Goal: Task Accomplishment & Management: Manage account settings

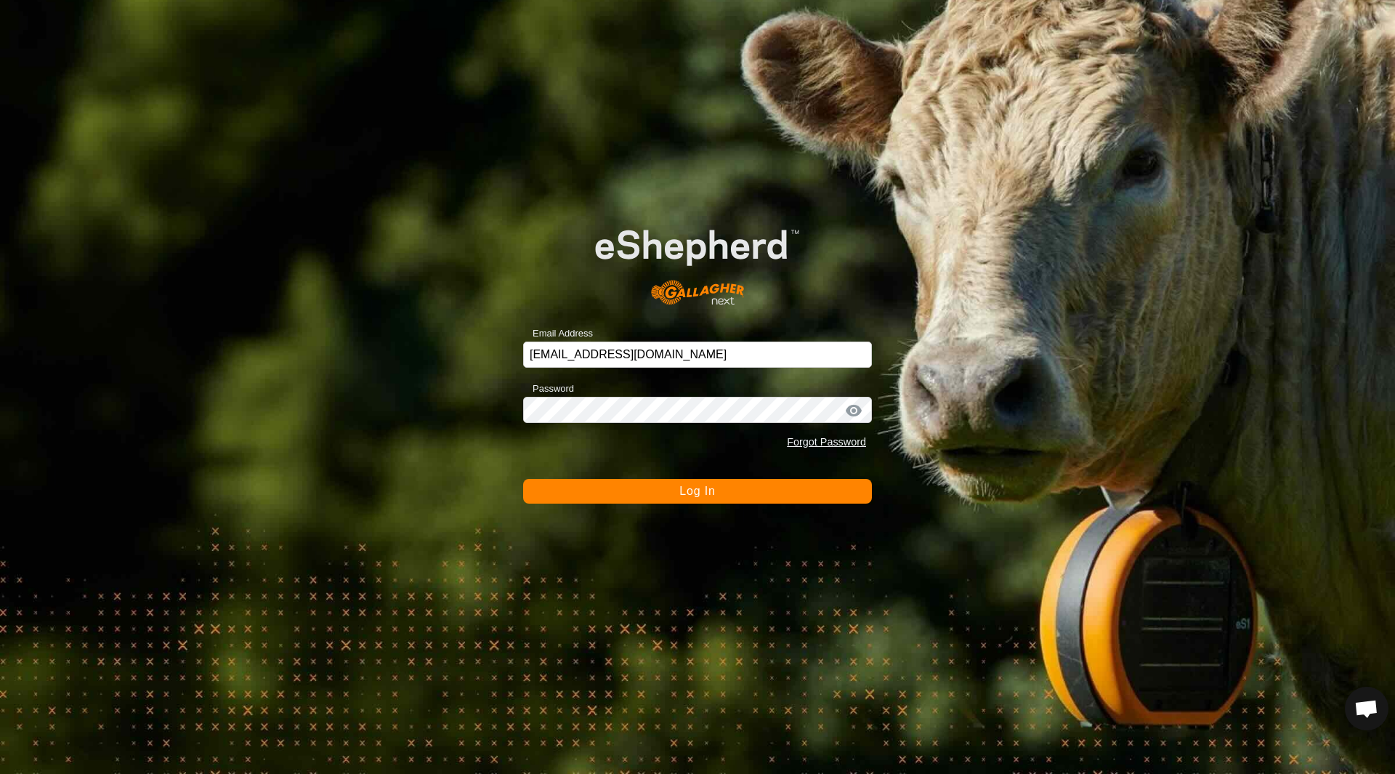
click at [648, 488] on button "Log In" at bounding box center [697, 491] width 349 height 25
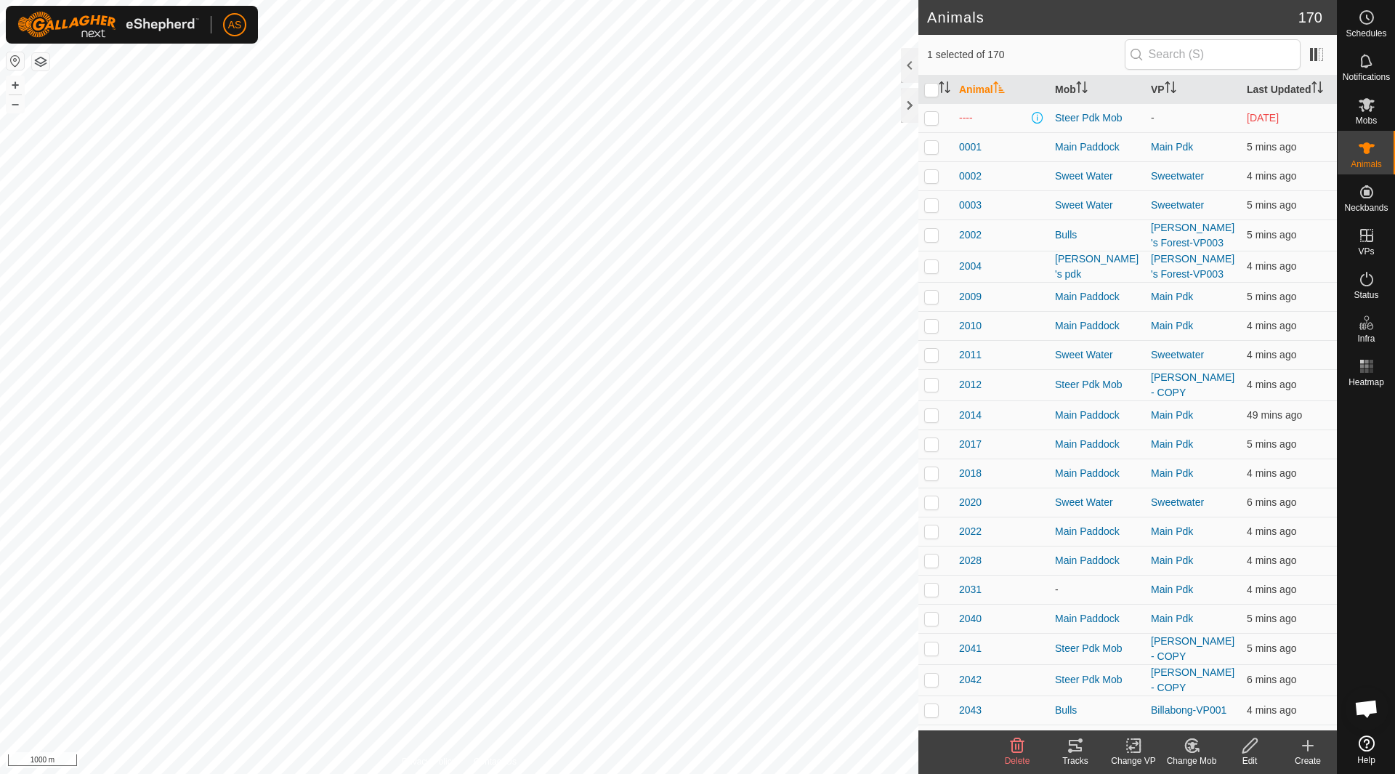
click at [969, 86] on th "Animal" at bounding box center [1001, 90] width 96 height 28
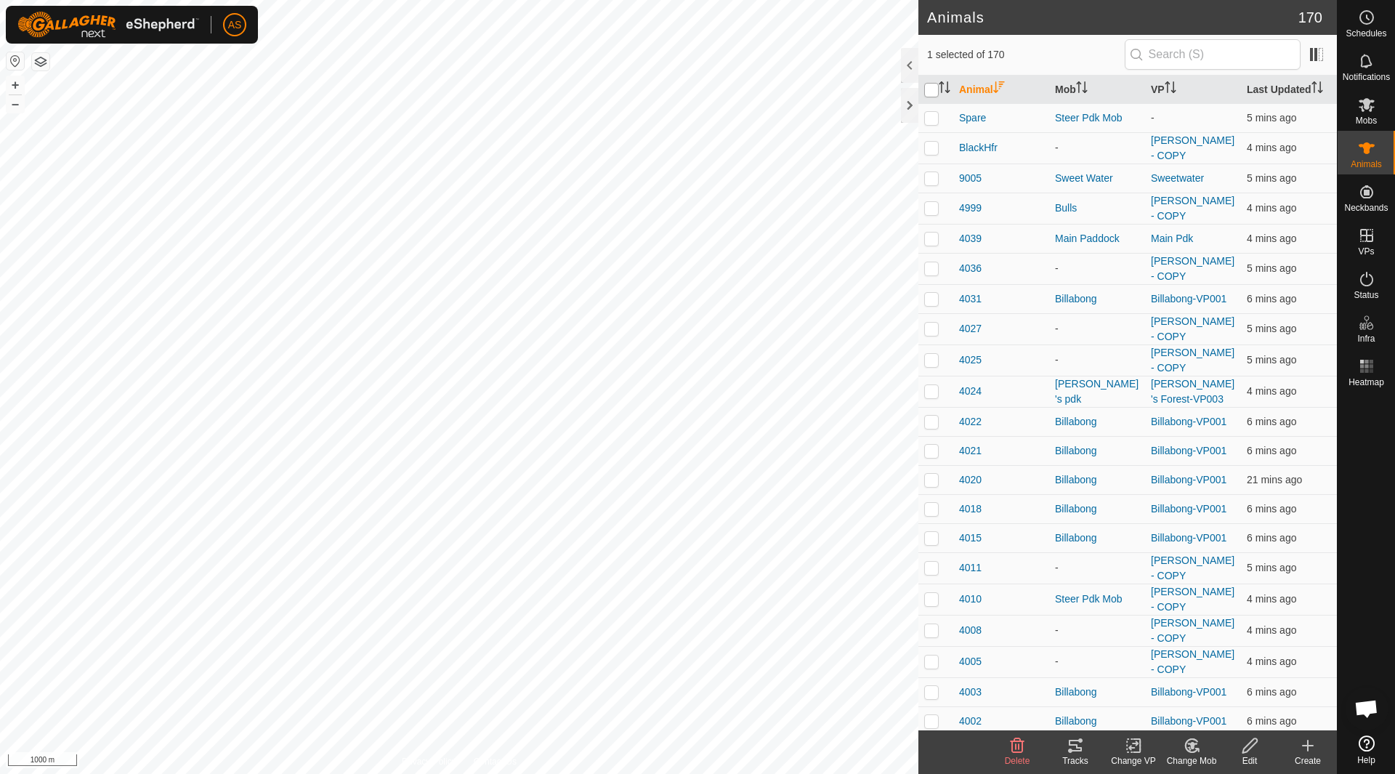
click at [930, 92] on input "checkbox" at bounding box center [931, 90] width 15 height 15
checkbox input "true"
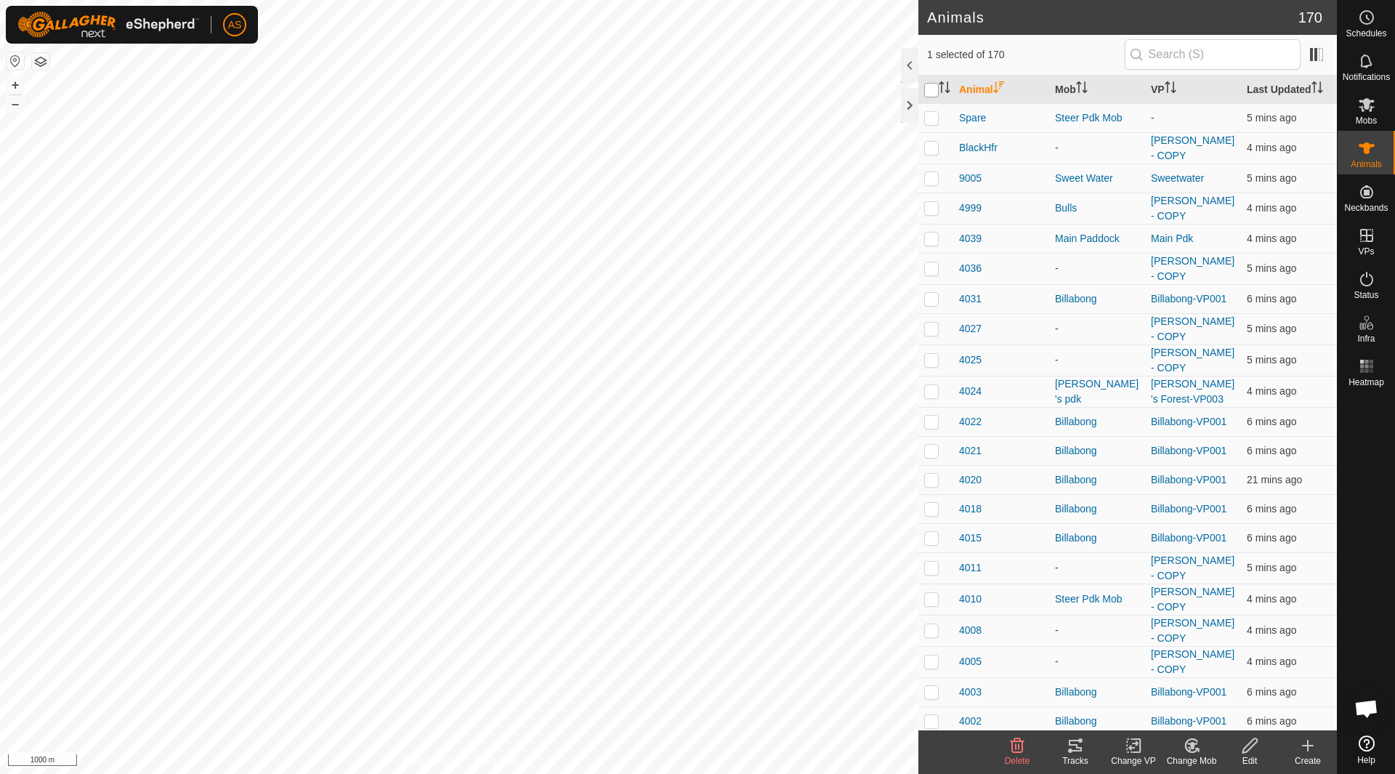
checkbox input "true"
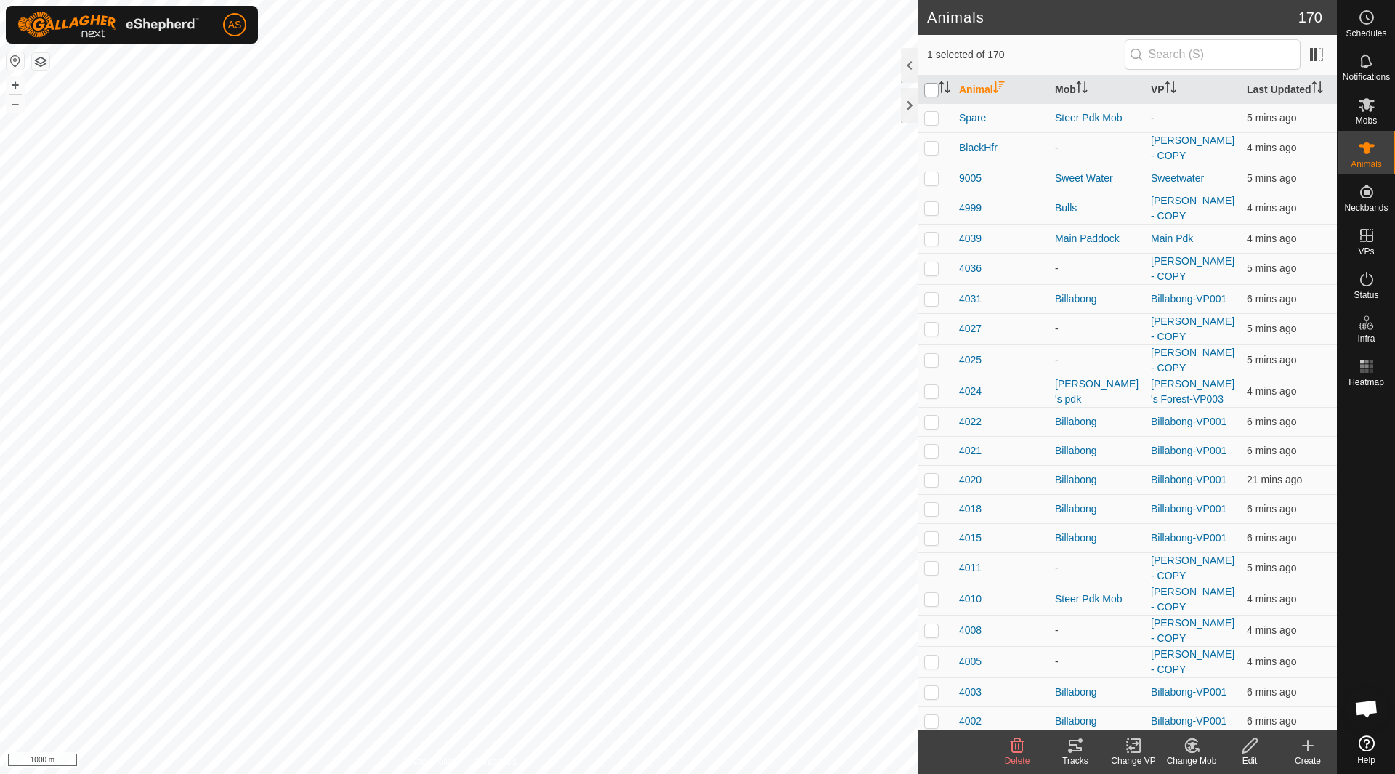
checkbox input "true"
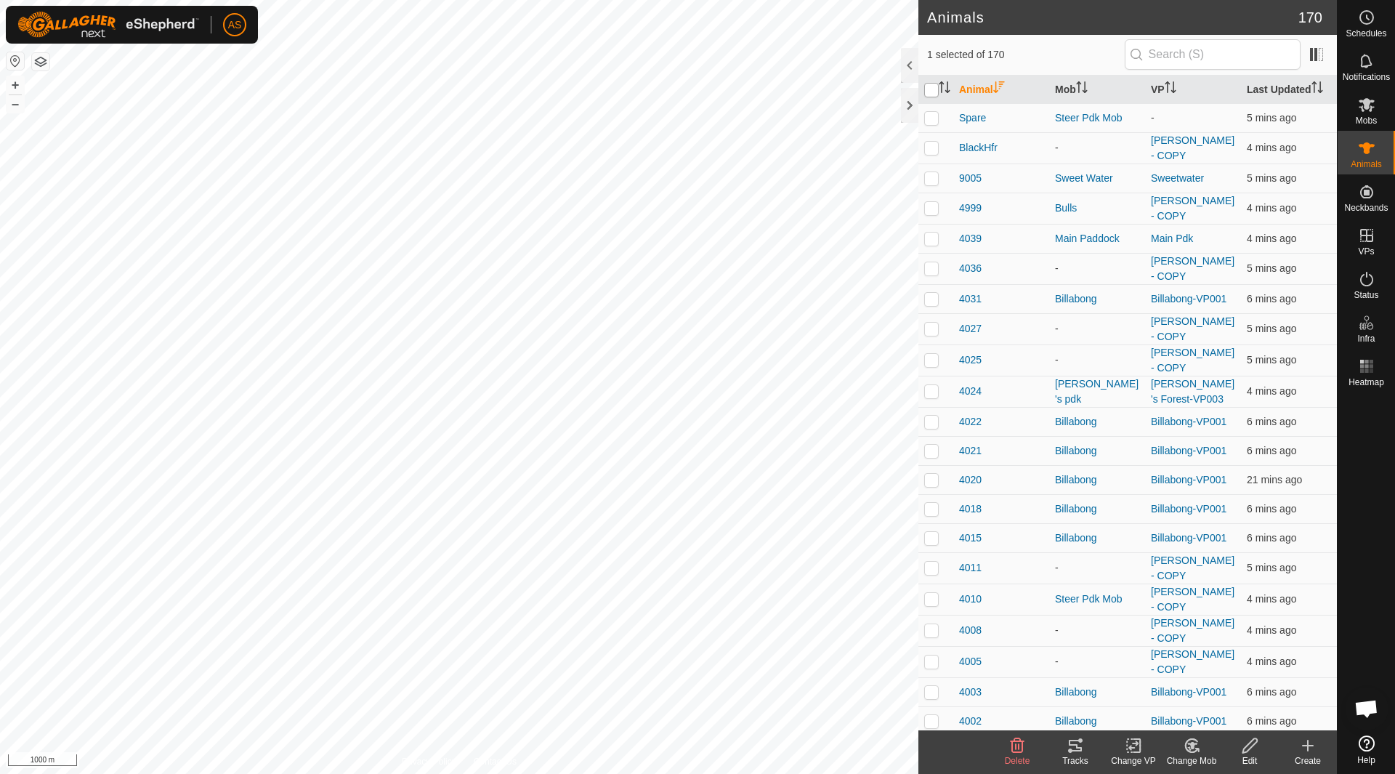
checkbox input "true"
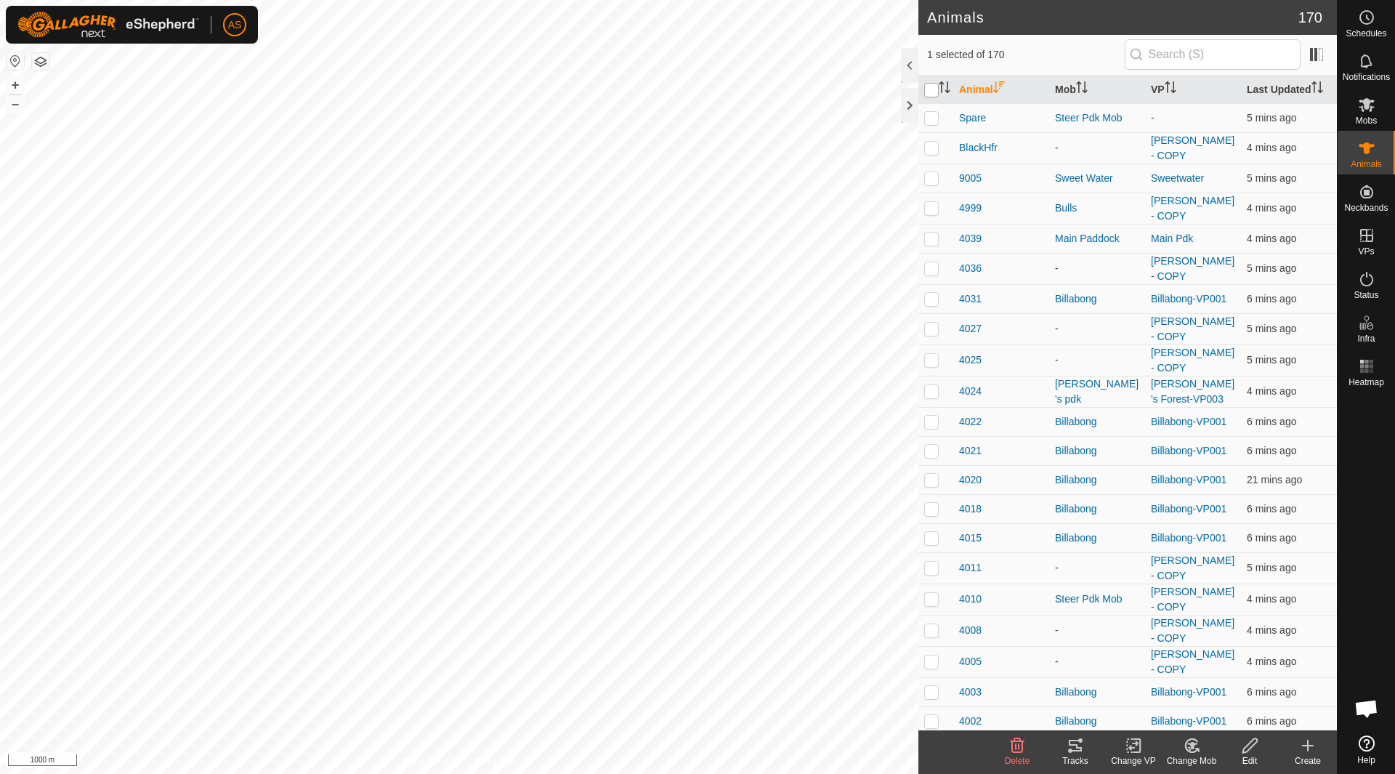
checkbox input "true"
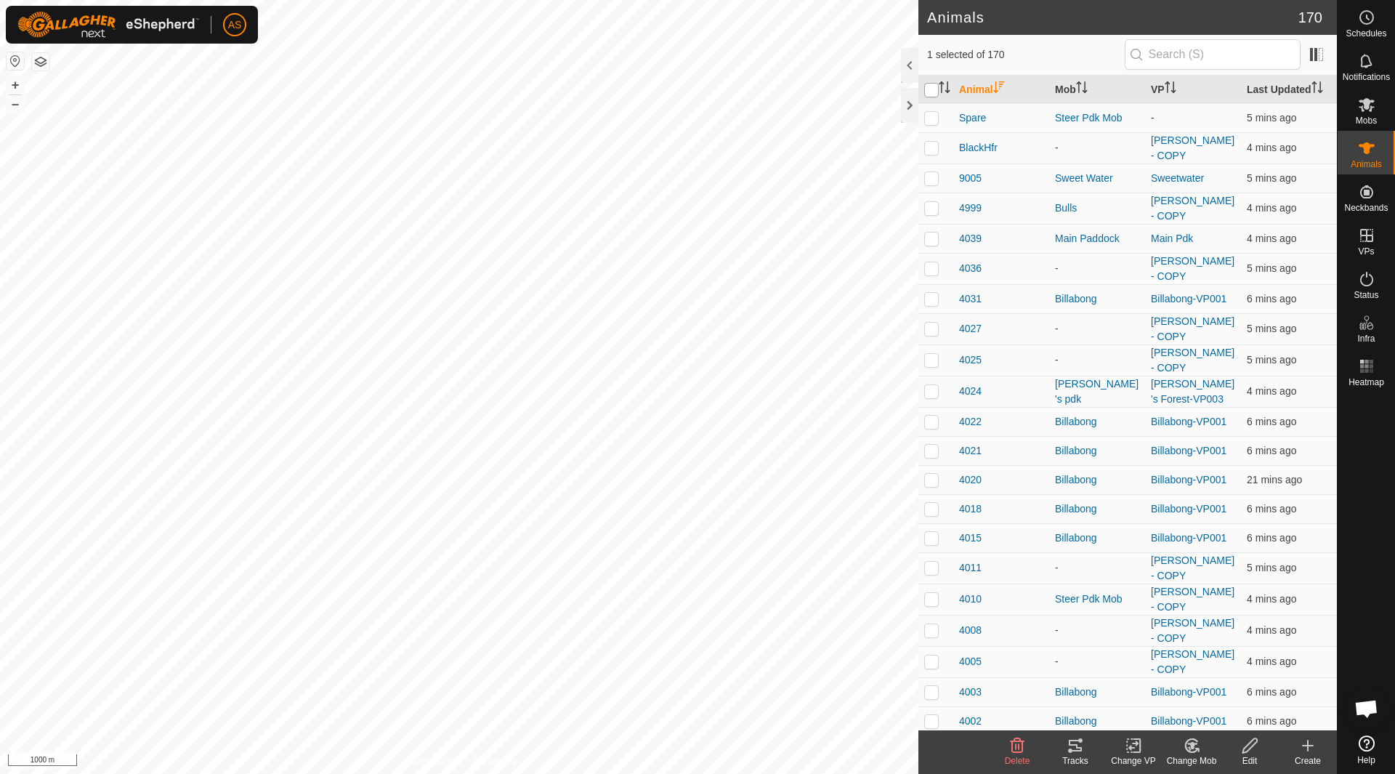
checkbox input "true"
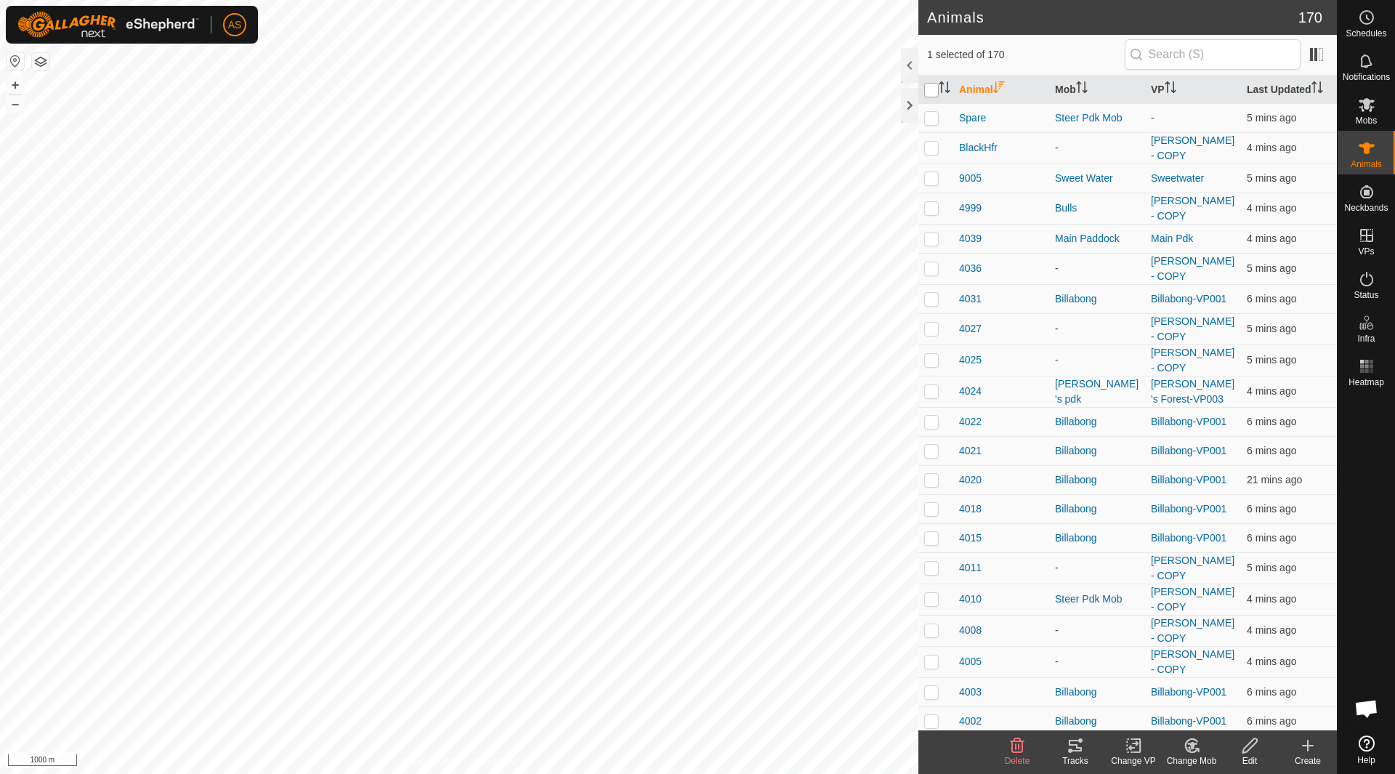
checkbox input "true"
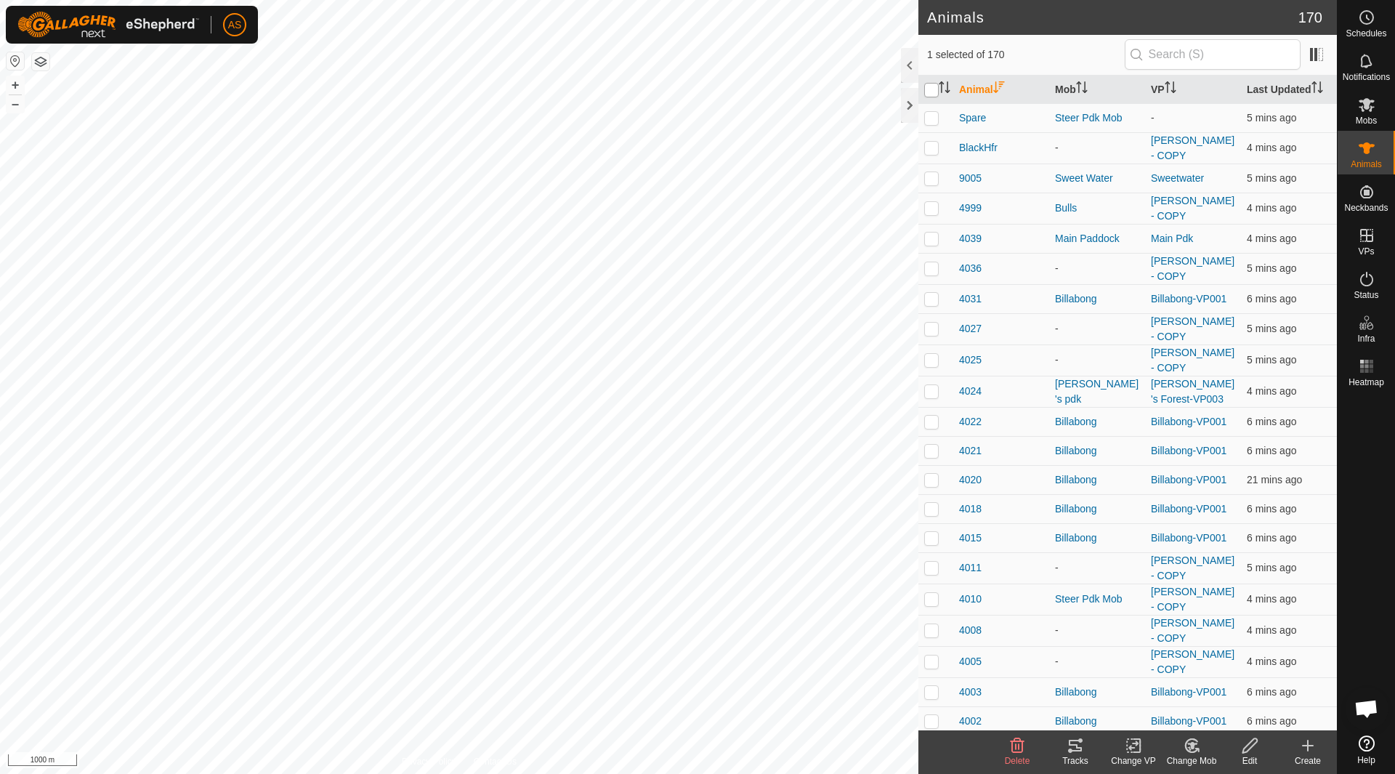
checkbox input "true"
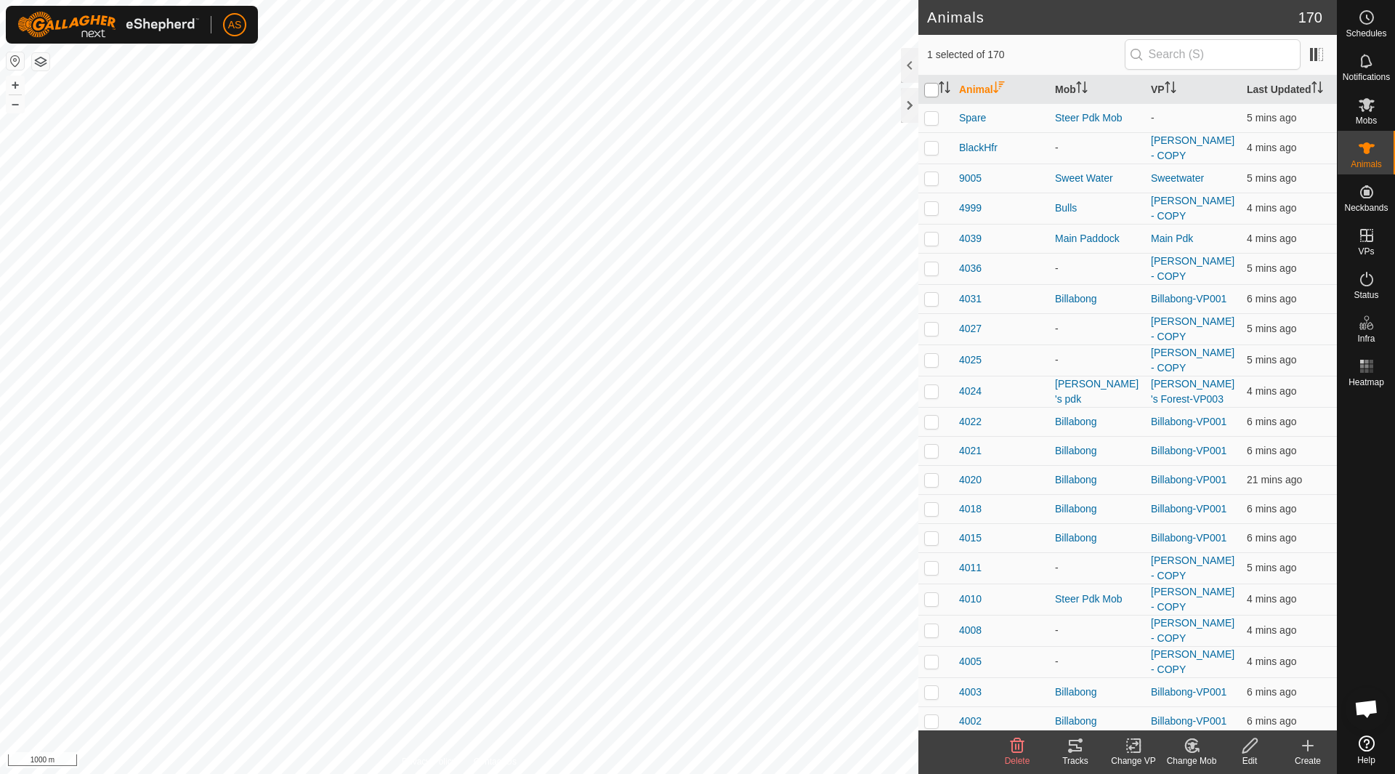
checkbox input "true"
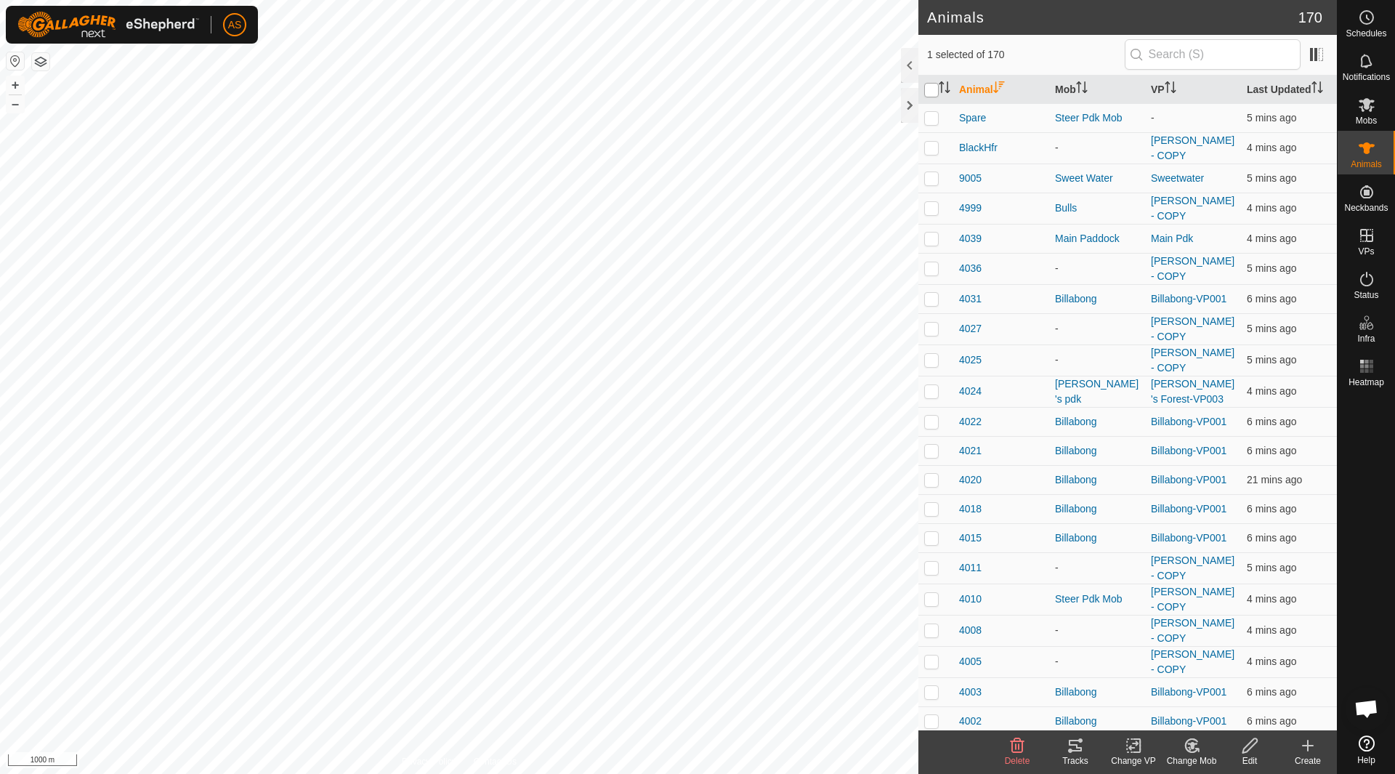
checkbox input "true"
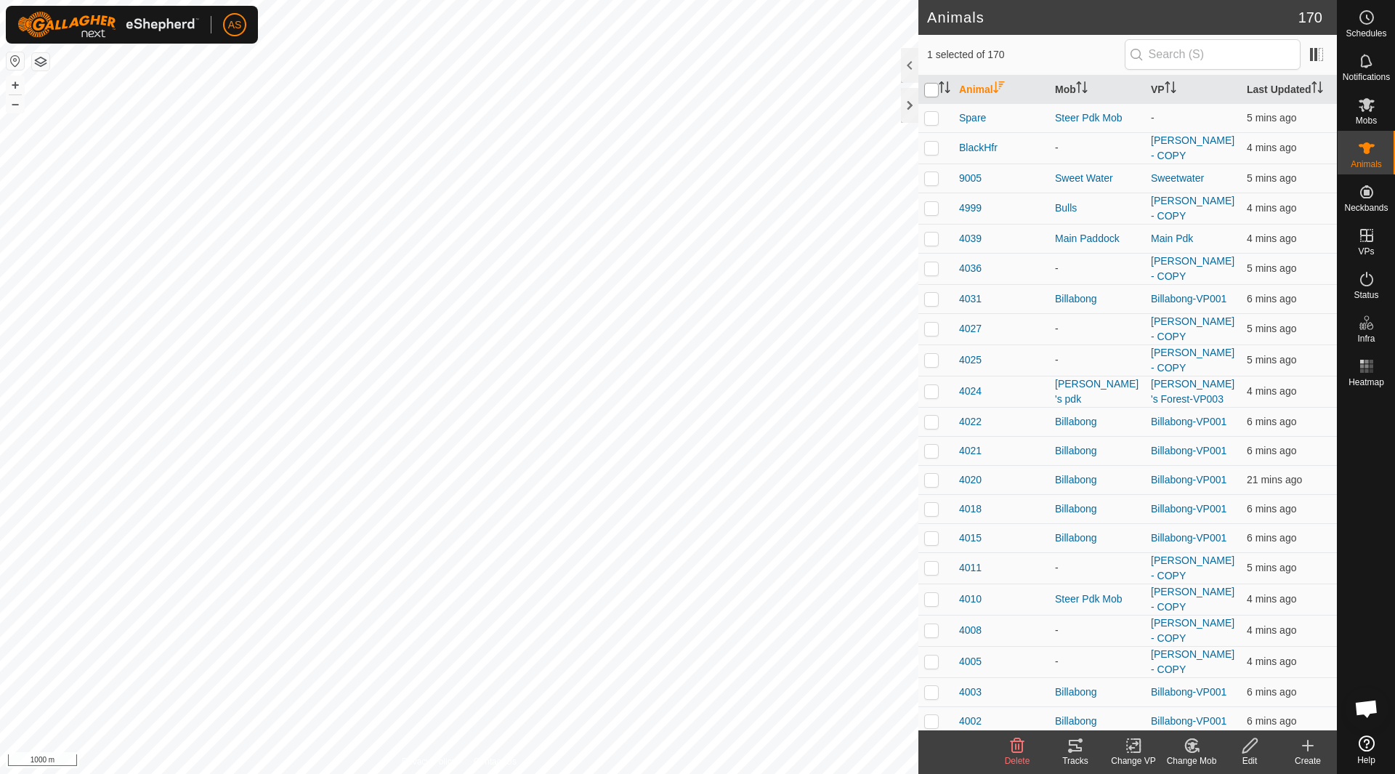
checkbox input "true"
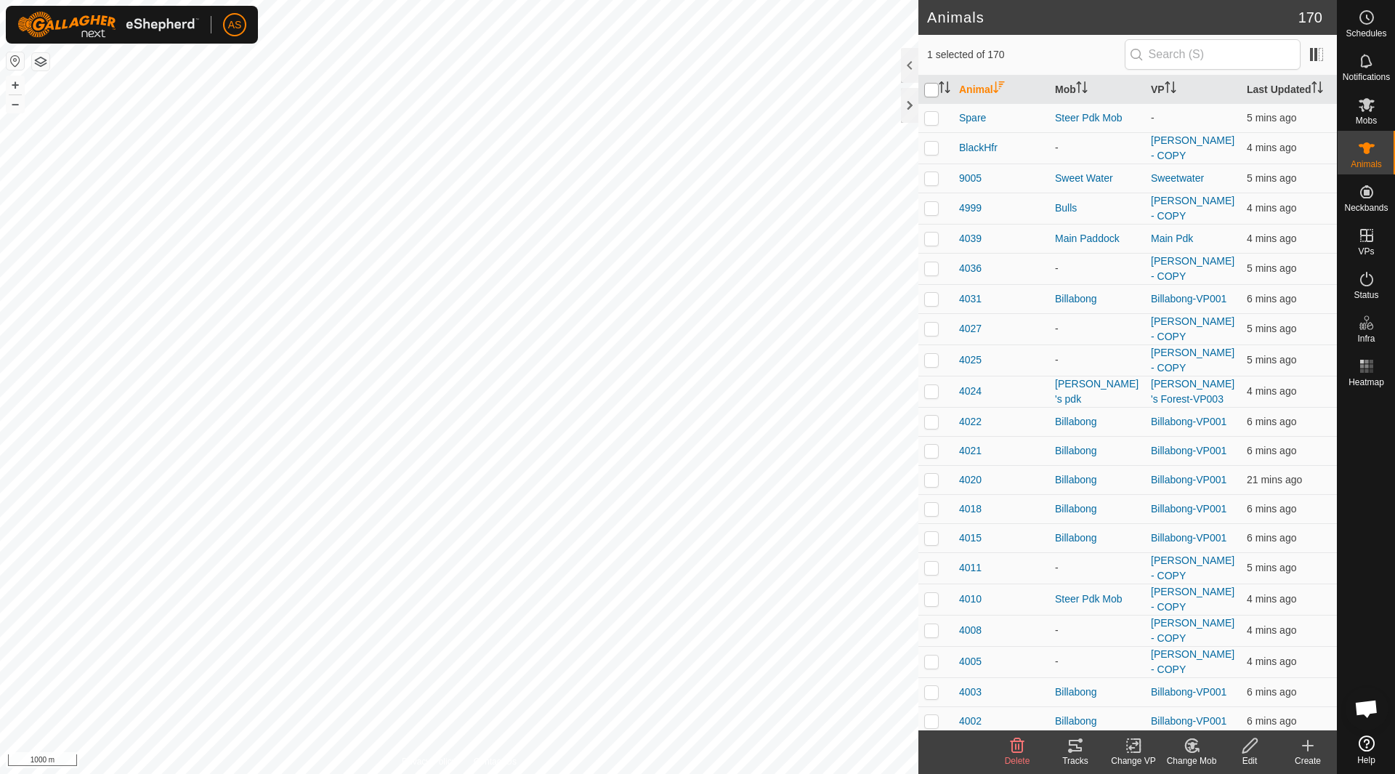
checkbox input "true"
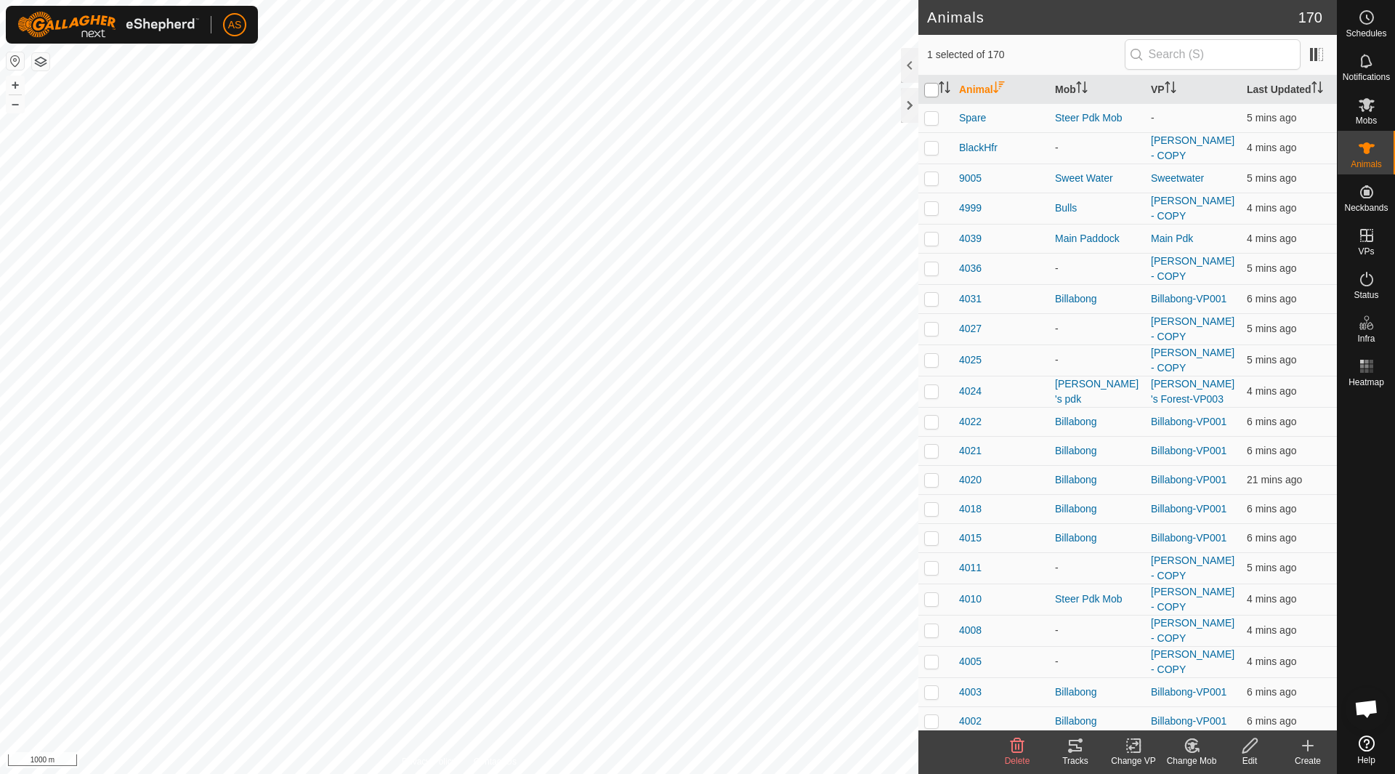
checkbox input "true"
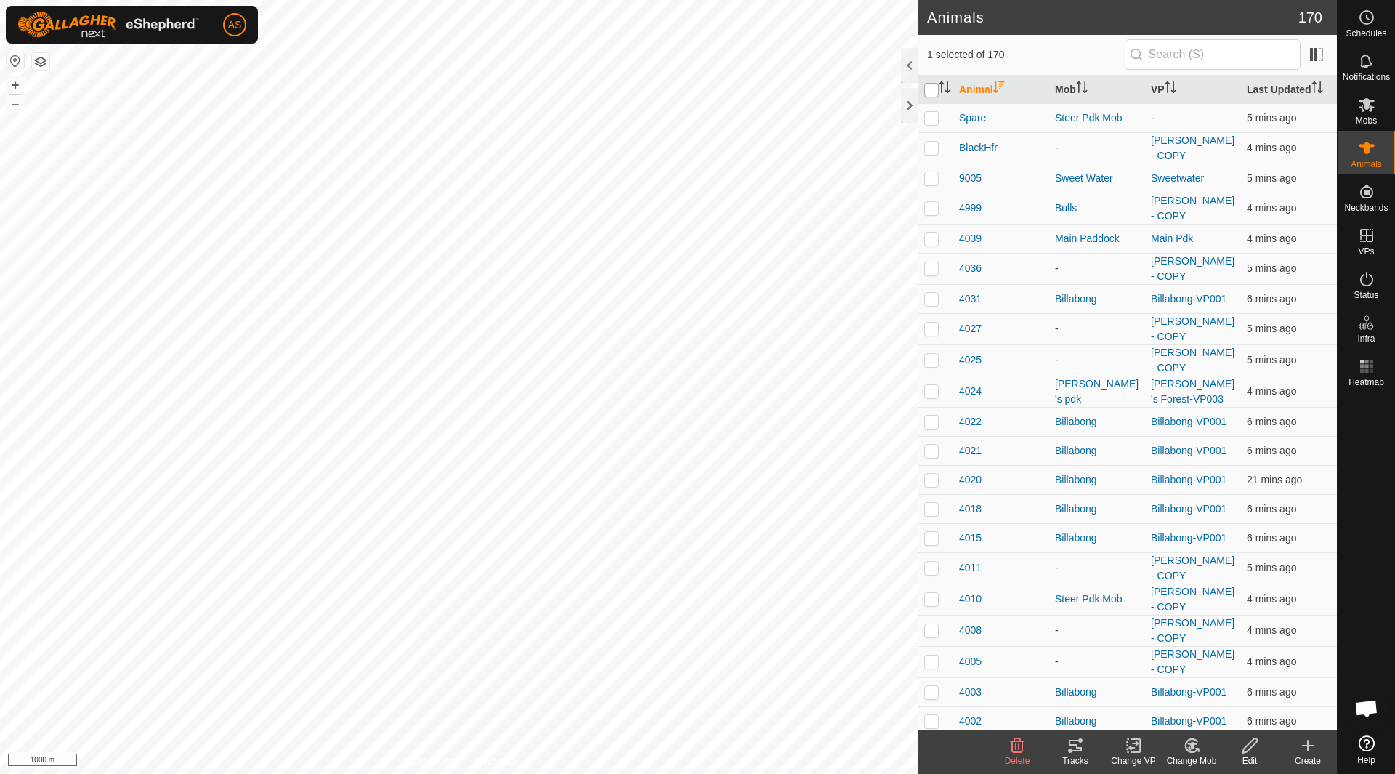
checkbox input "true"
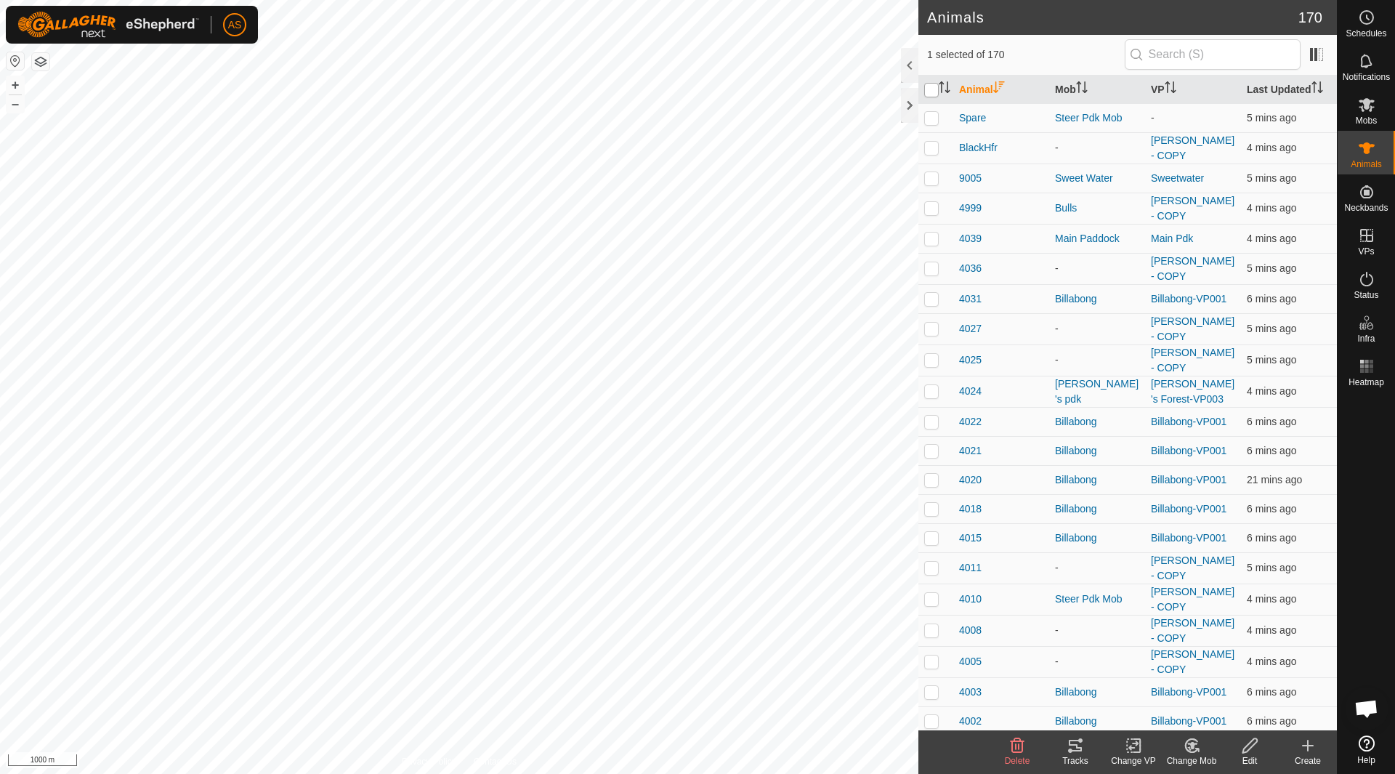
checkbox input "true"
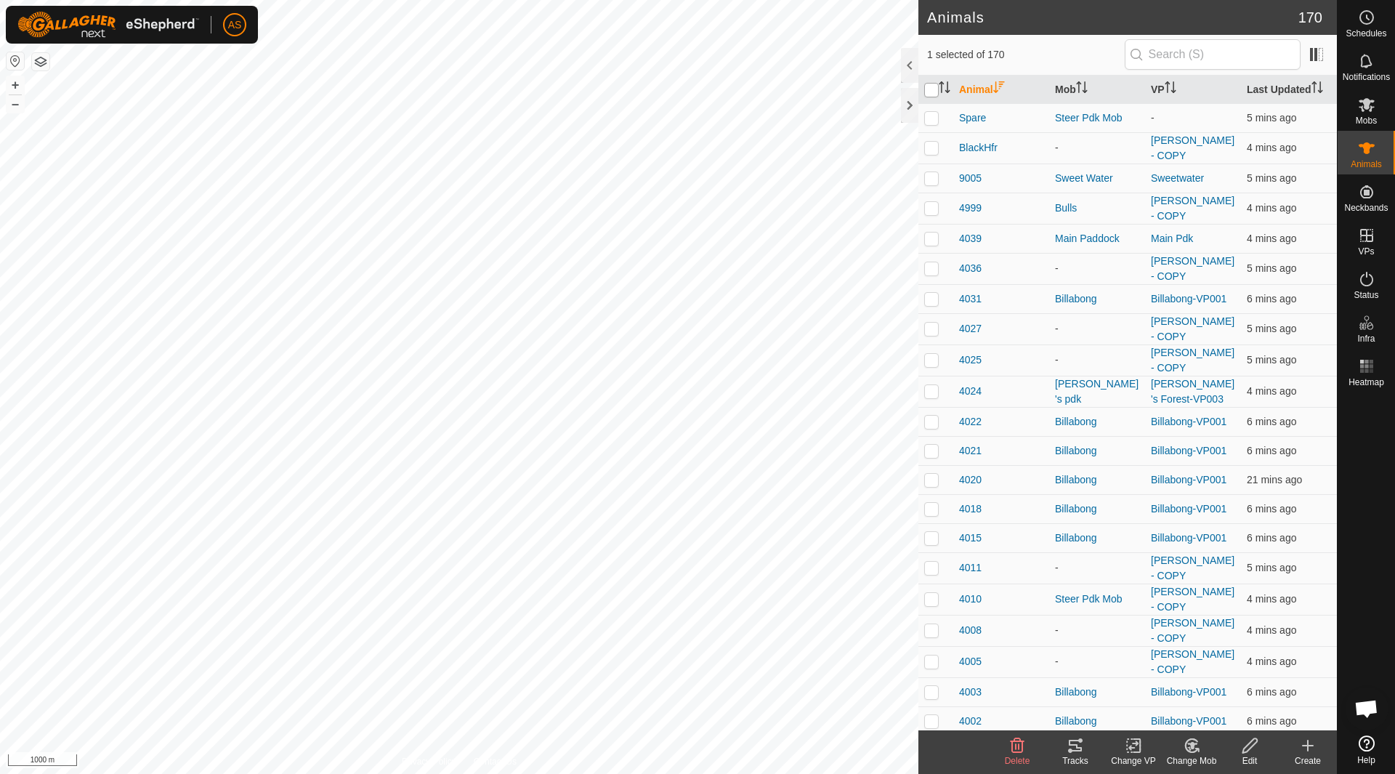
checkbox input "true"
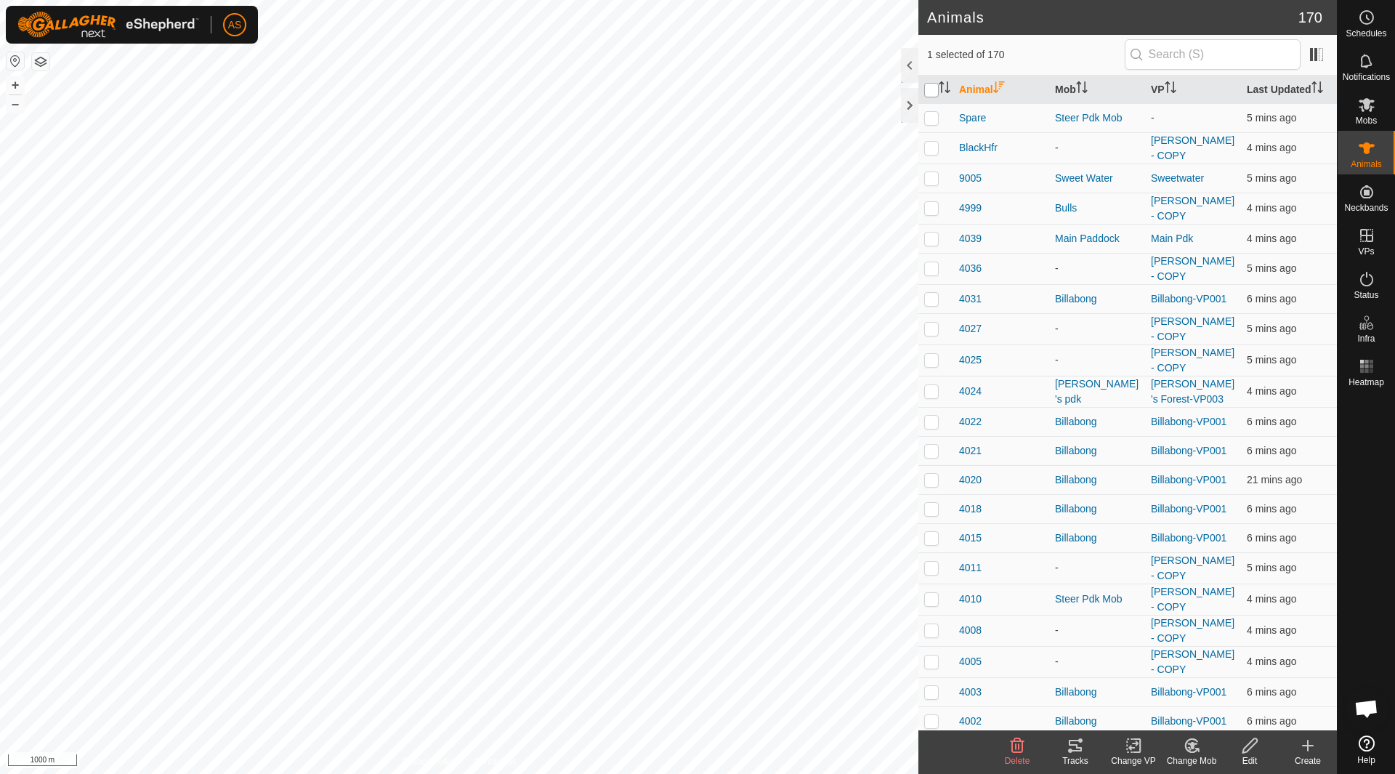
checkbox input "true"
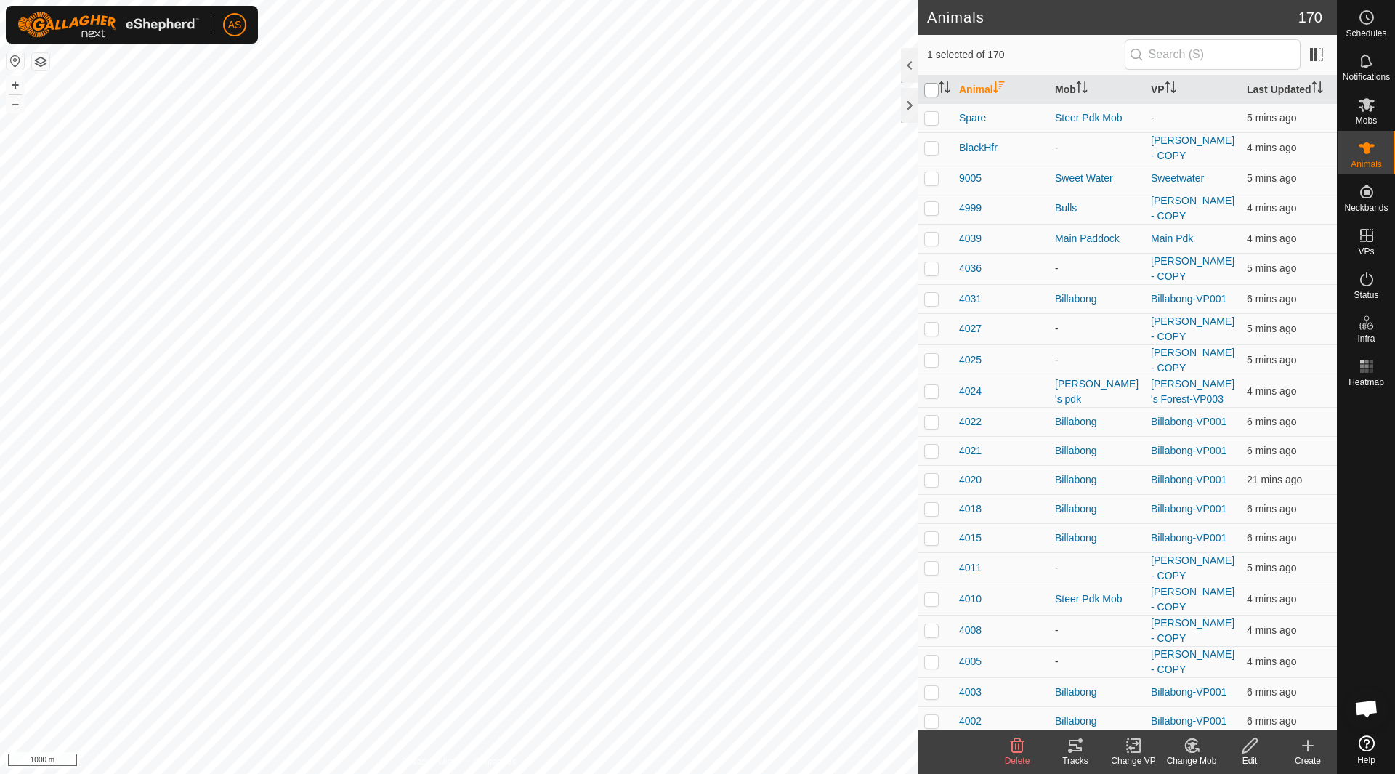
checkbox input "true"
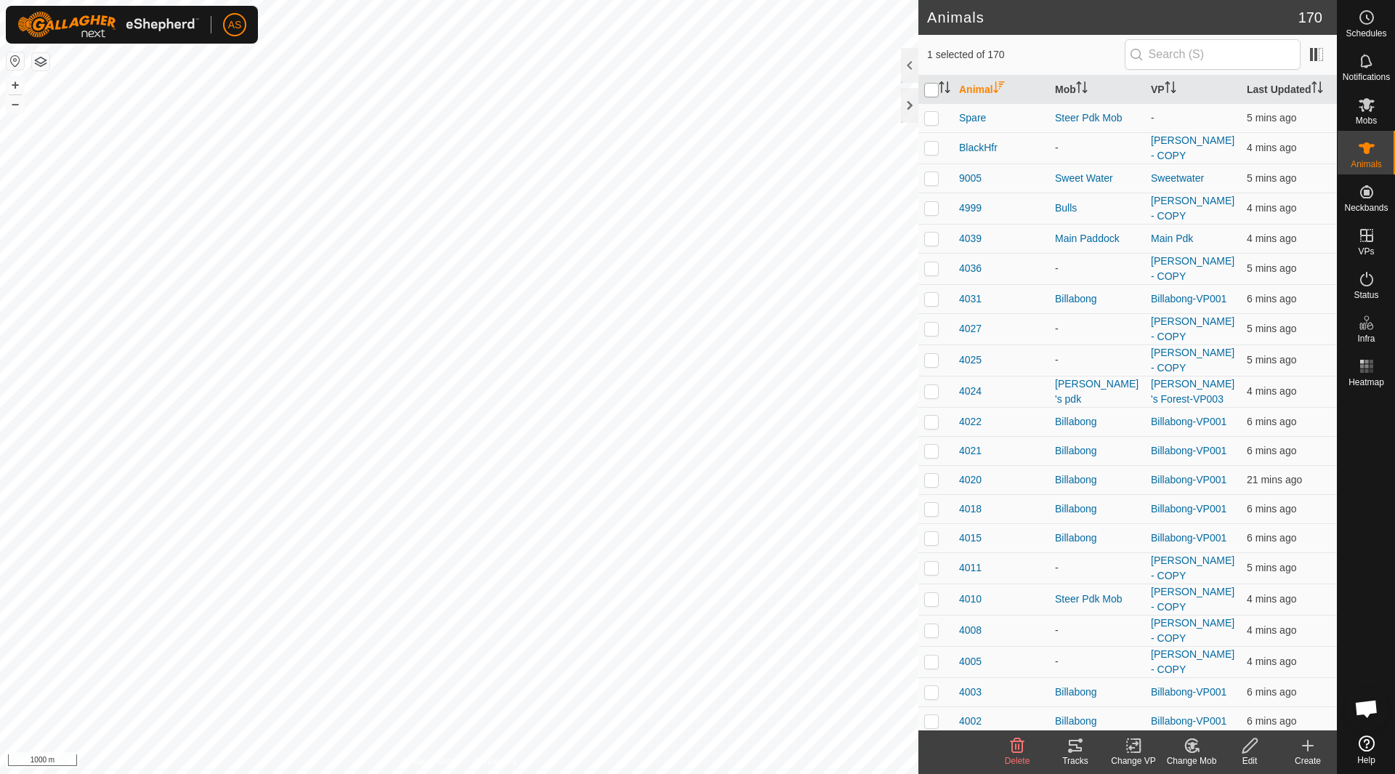
checkbox input "true"
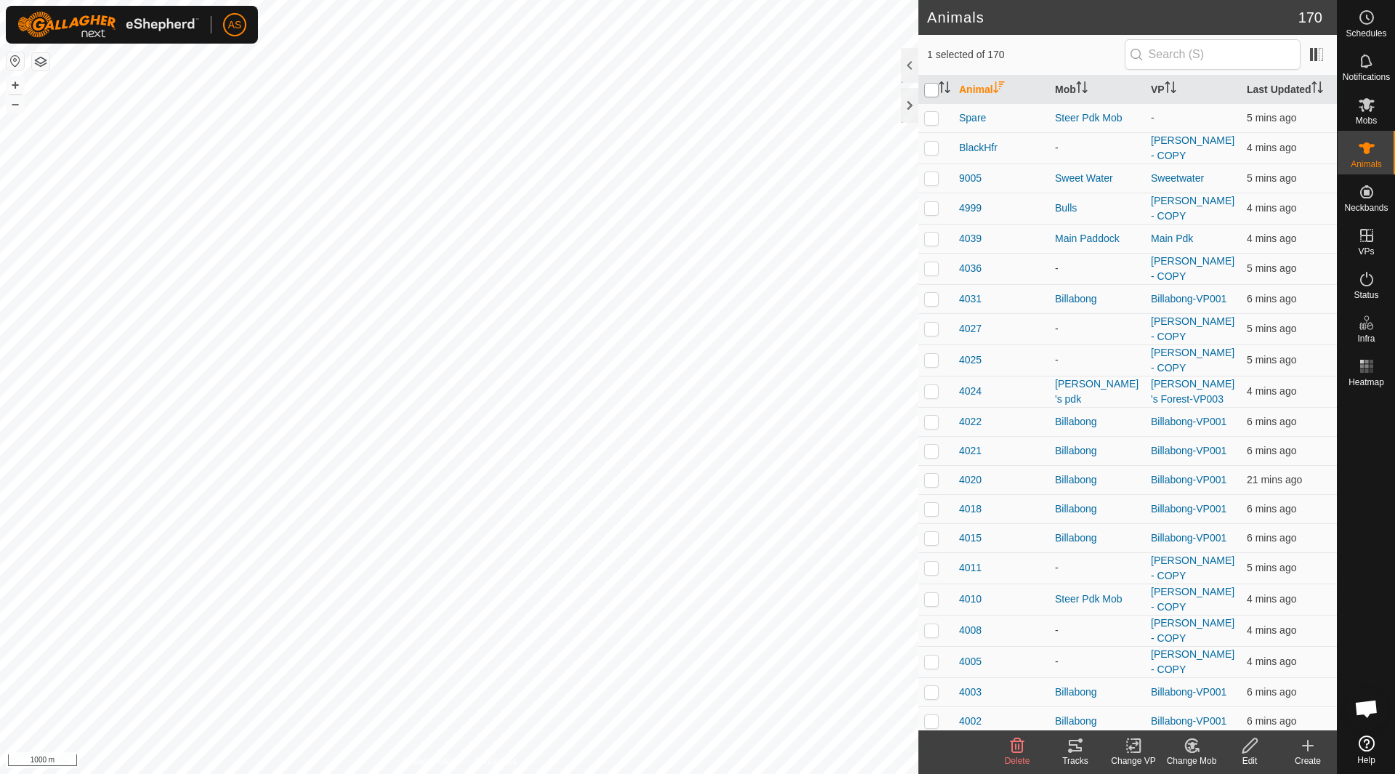
checkbox input "true"
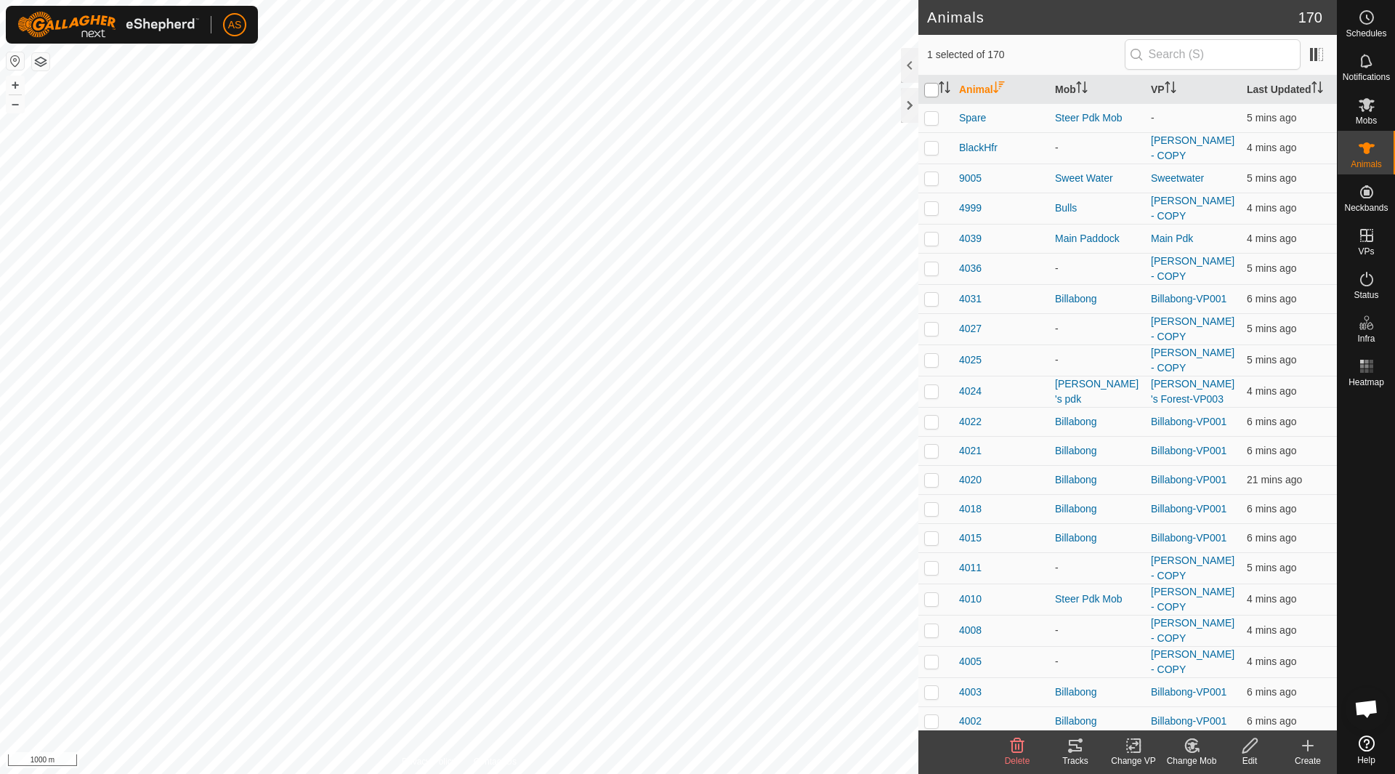
checkbox input "true"
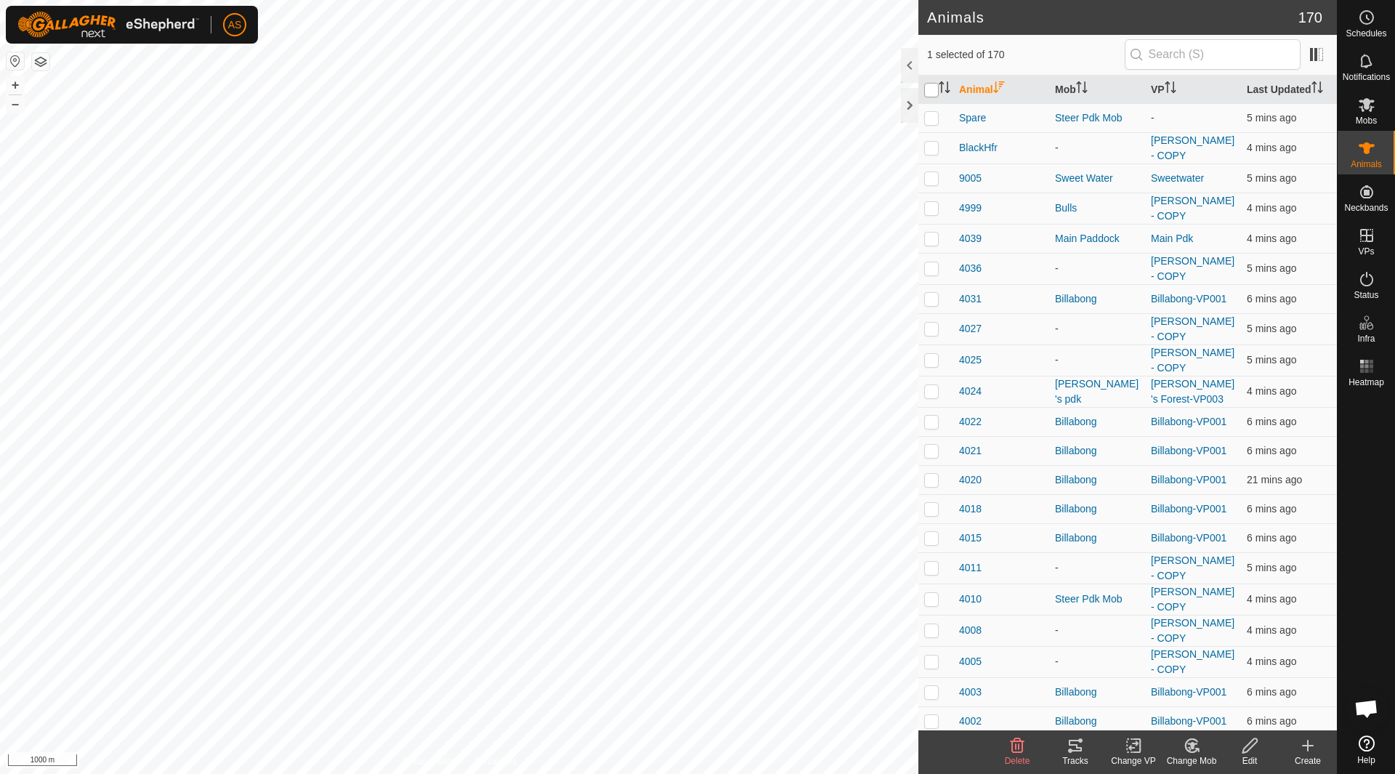
checkbox input "true"
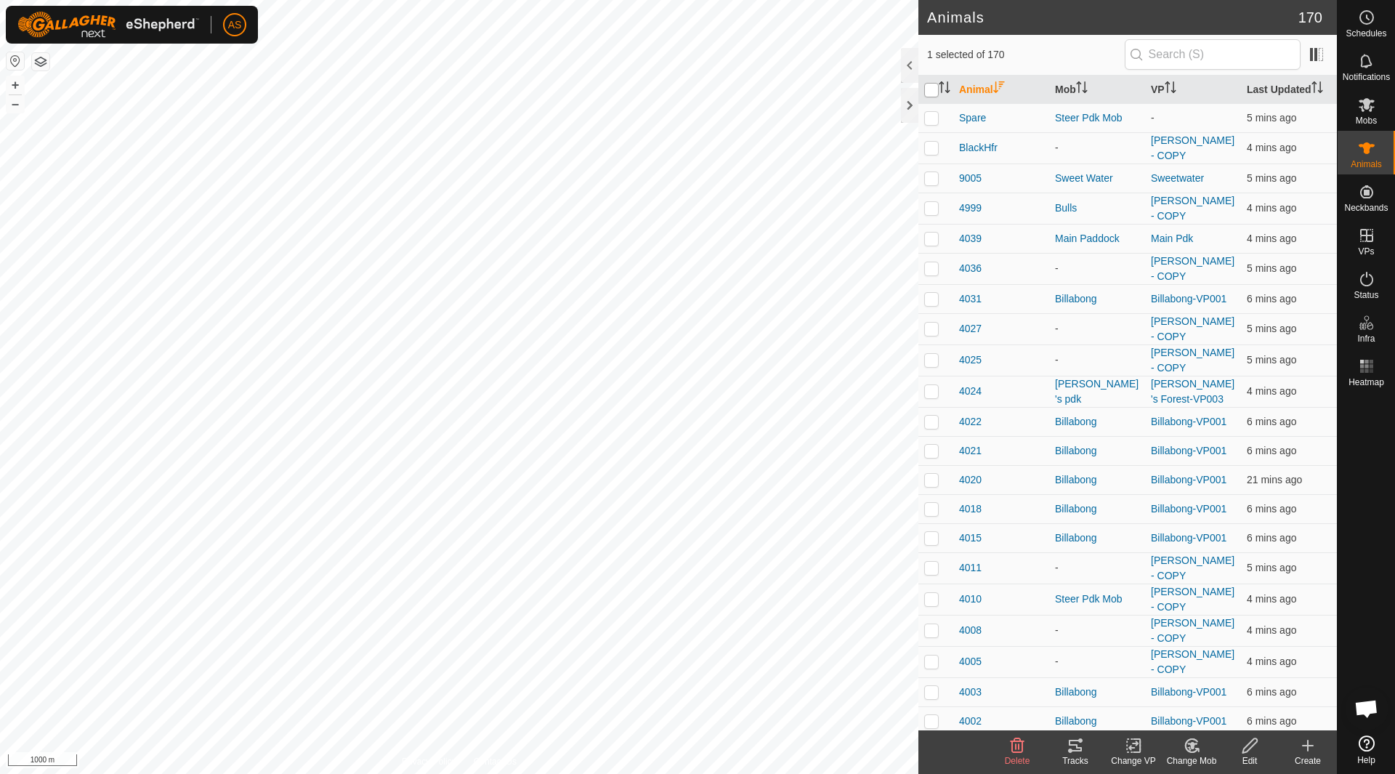
checkbox input "true"
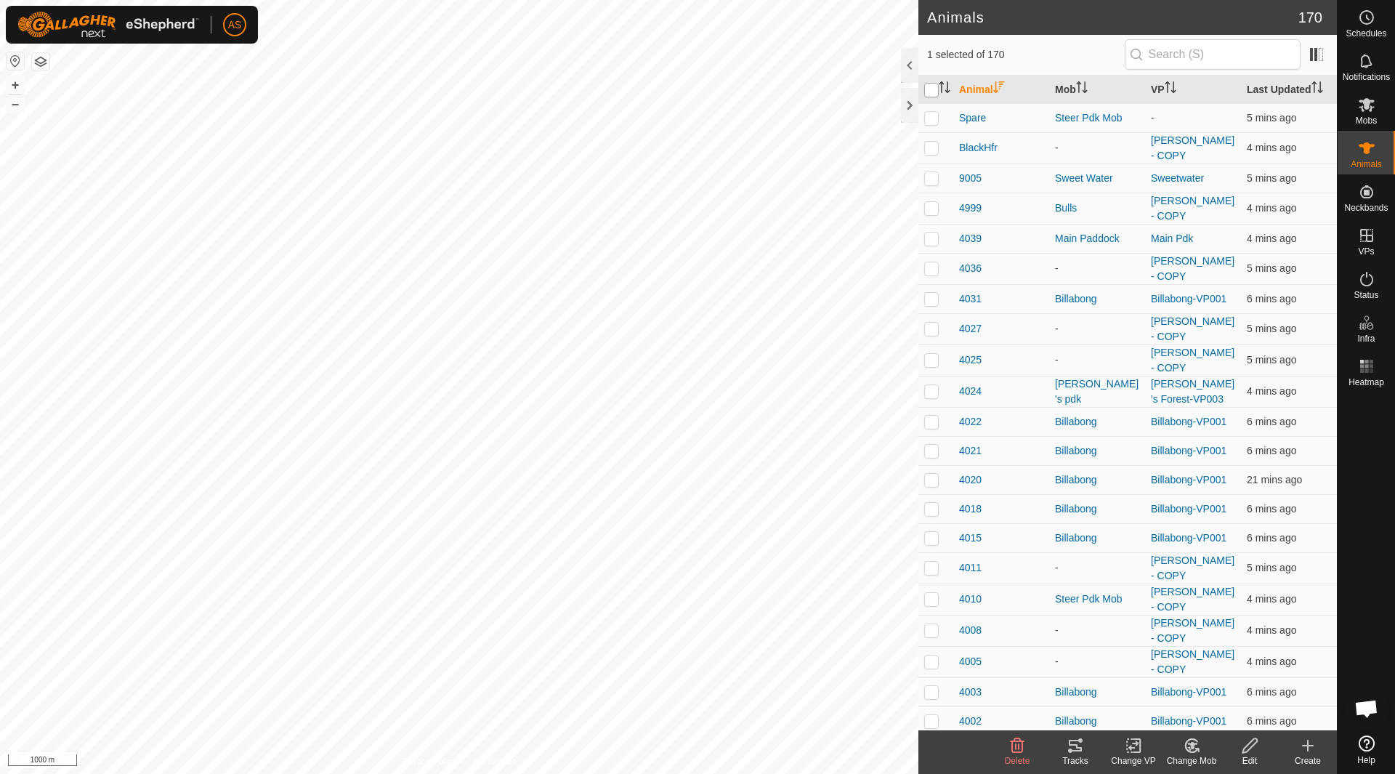
checkbox input "true"
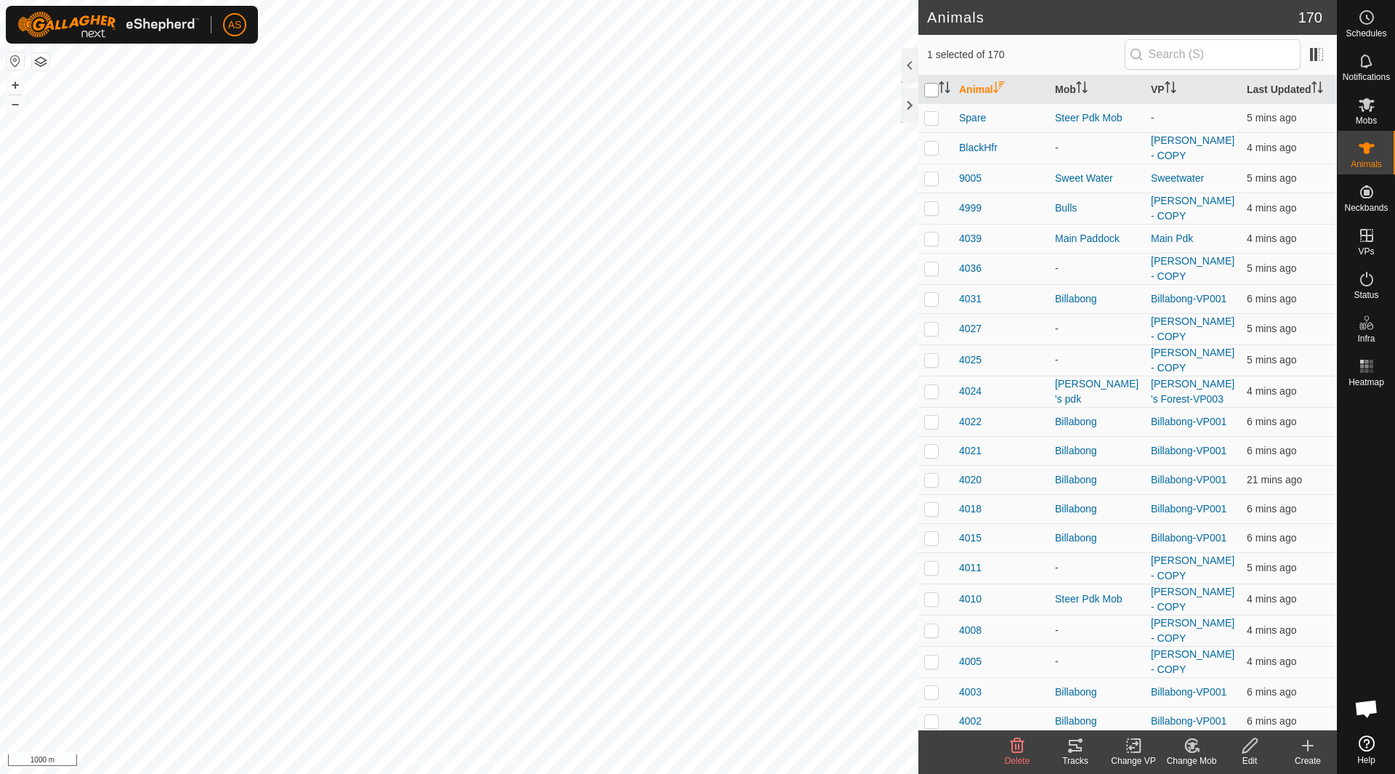
checkbox input "true"
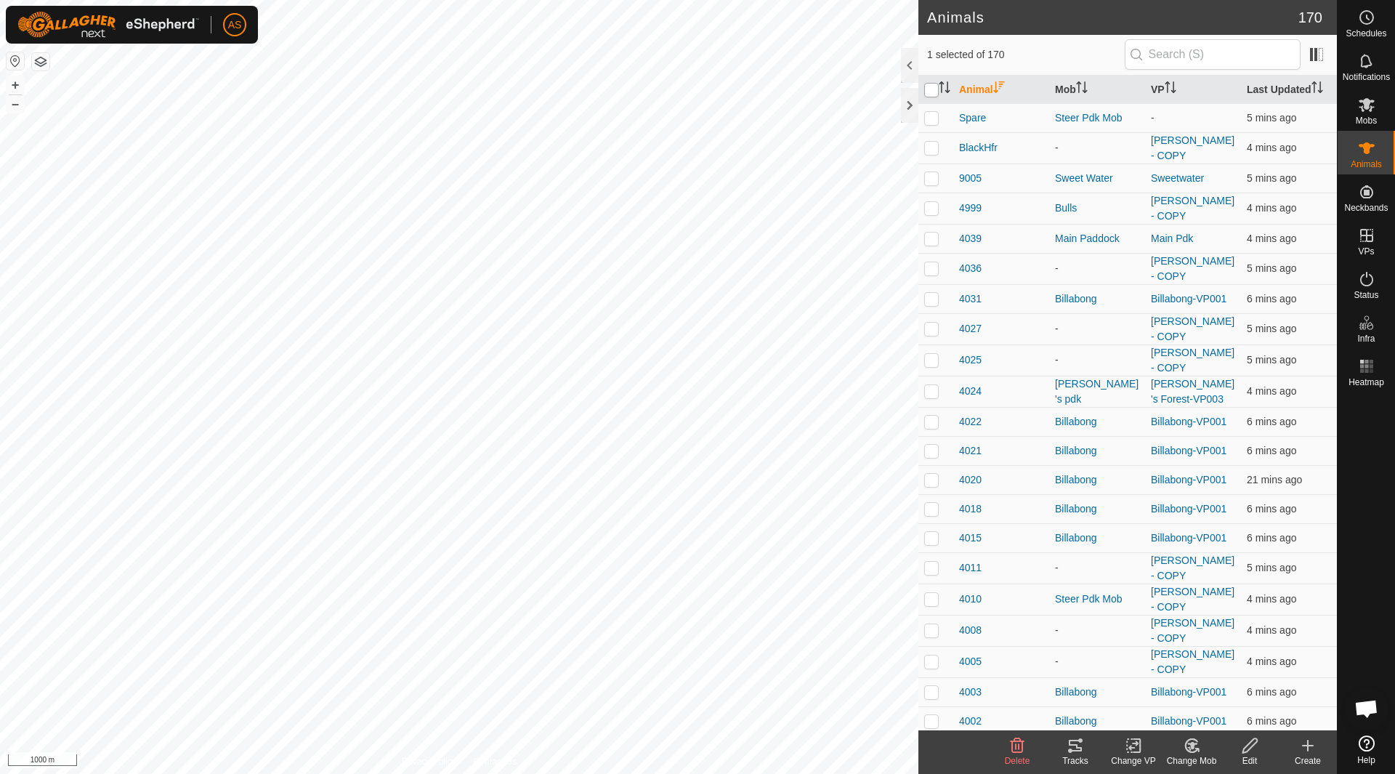
checkbox input "true"
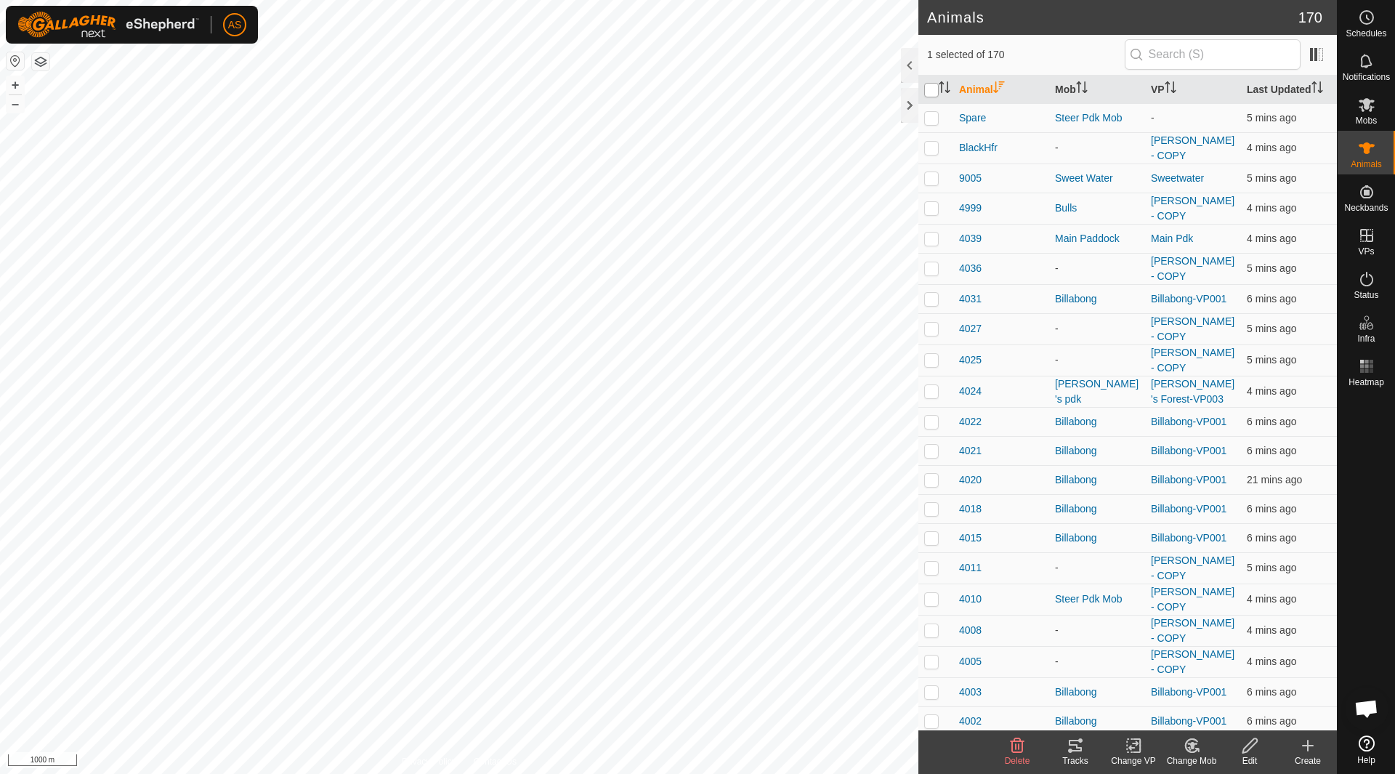
checkbox input "true"
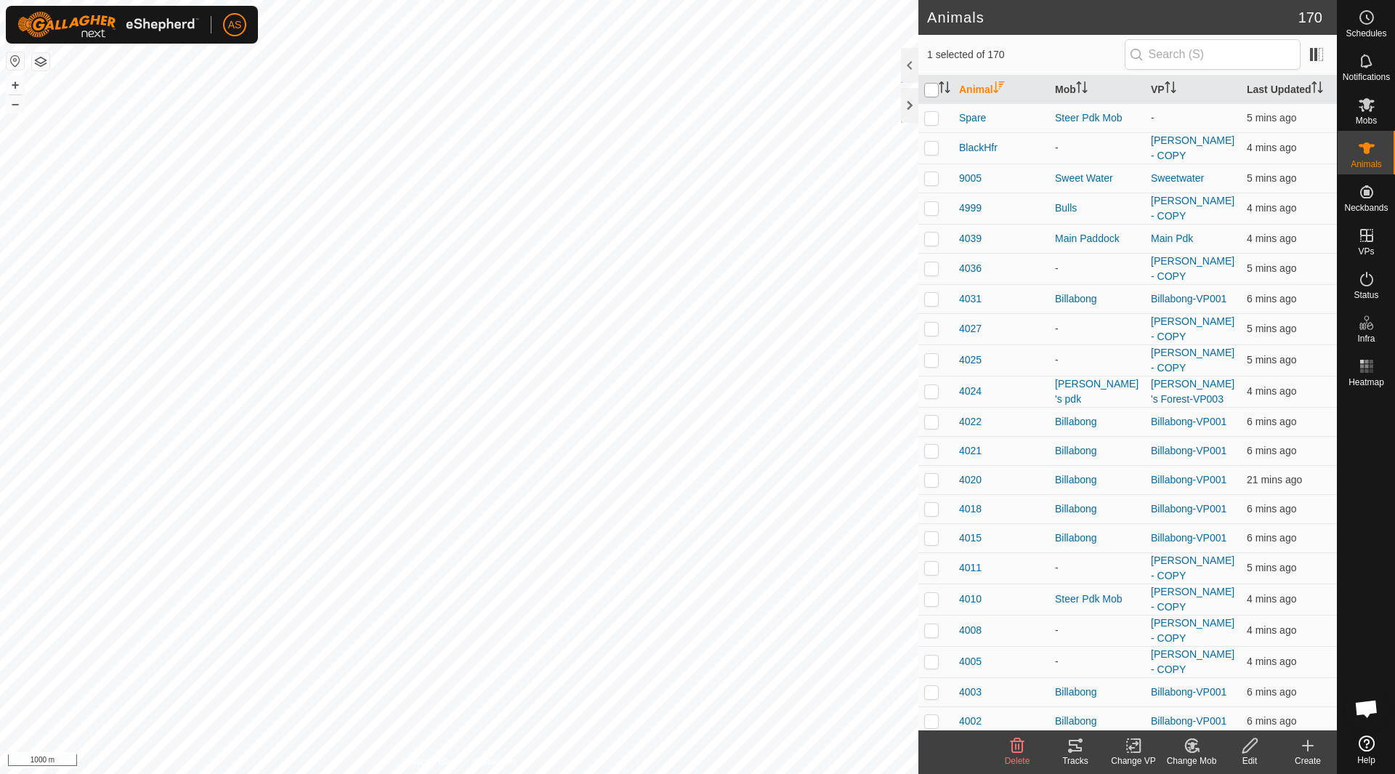
checkbox input "true"
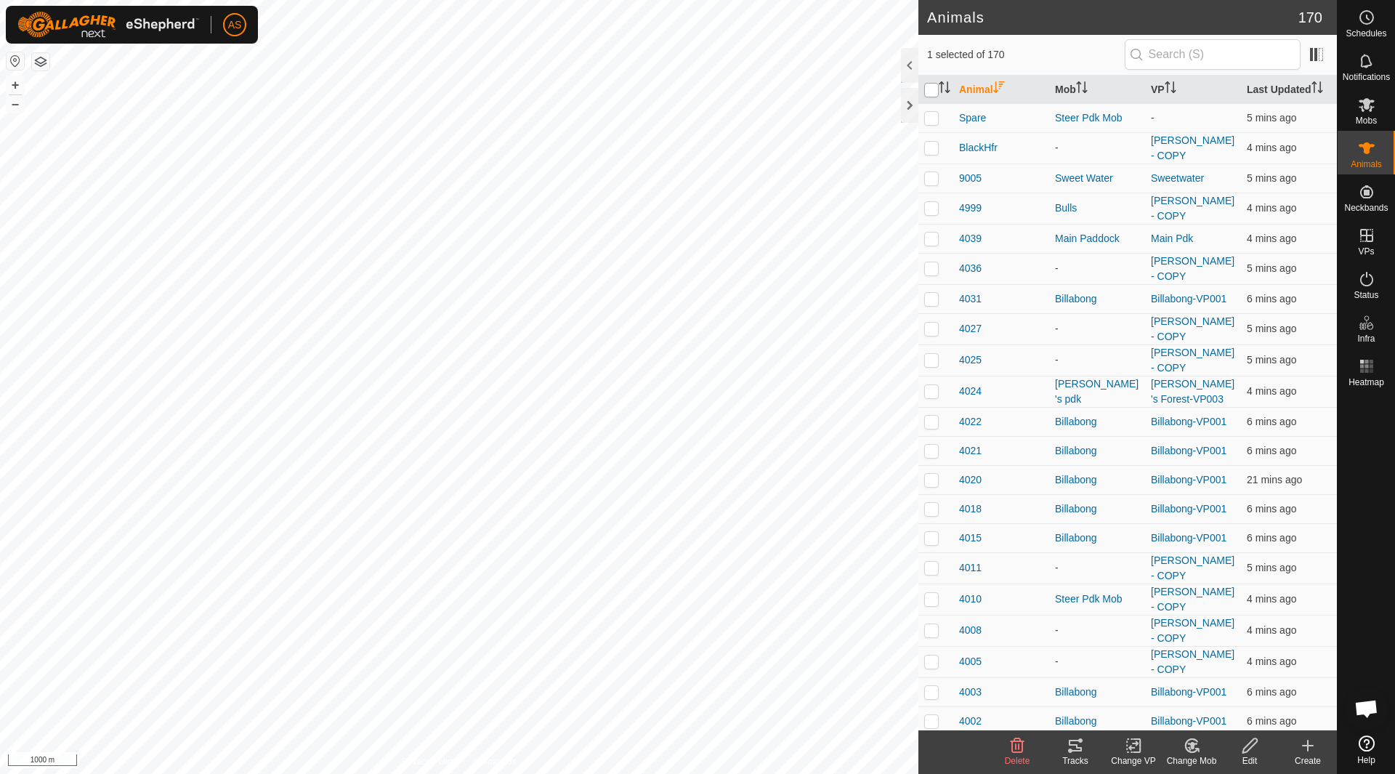
checkbox input "true"
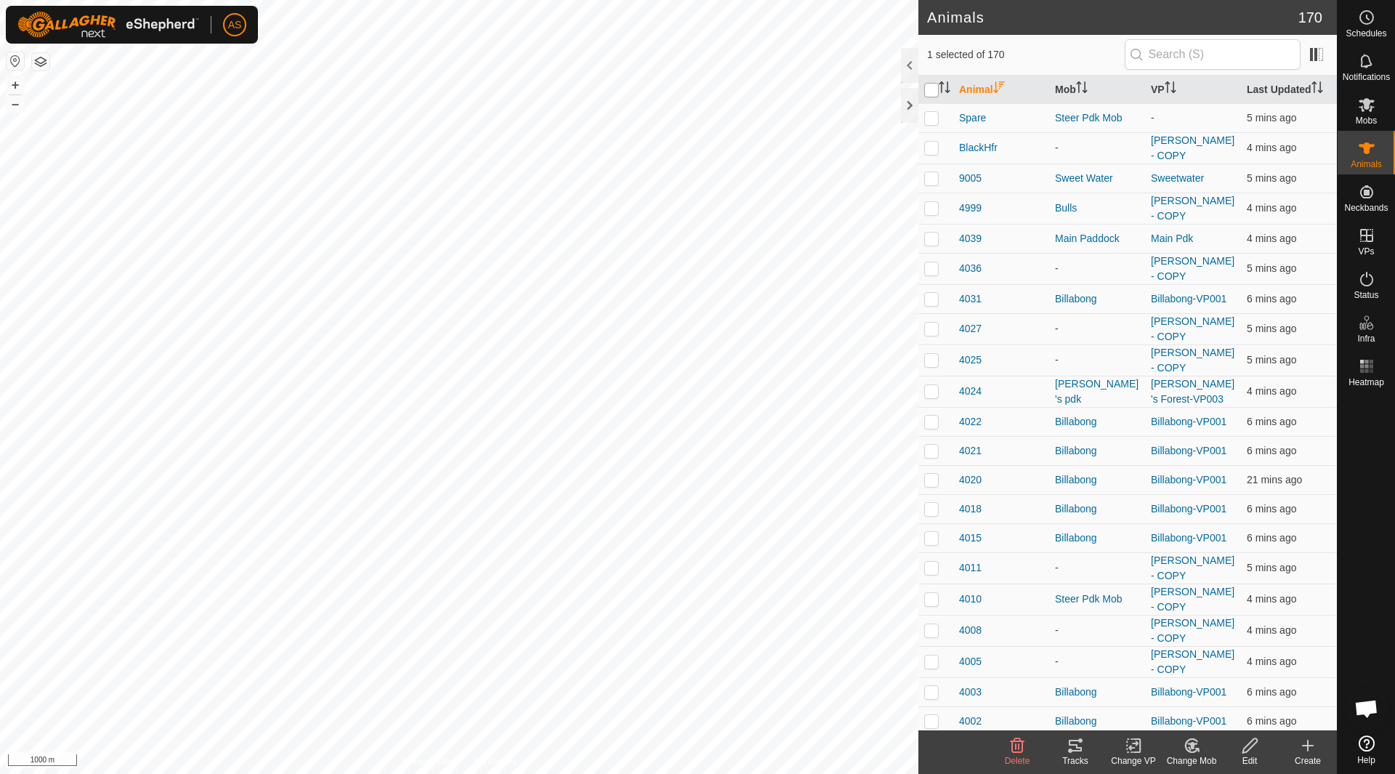
checkbox input "true"
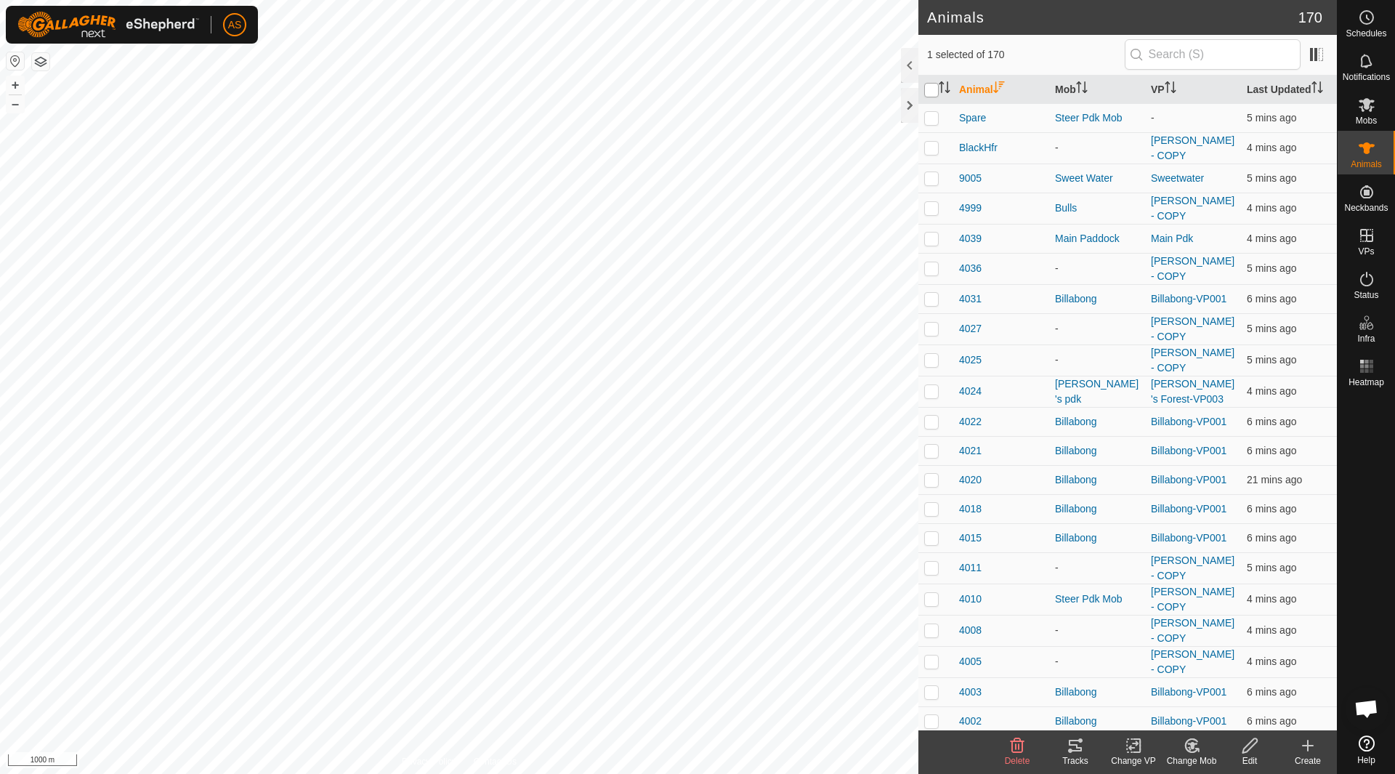
checkbox input "true"
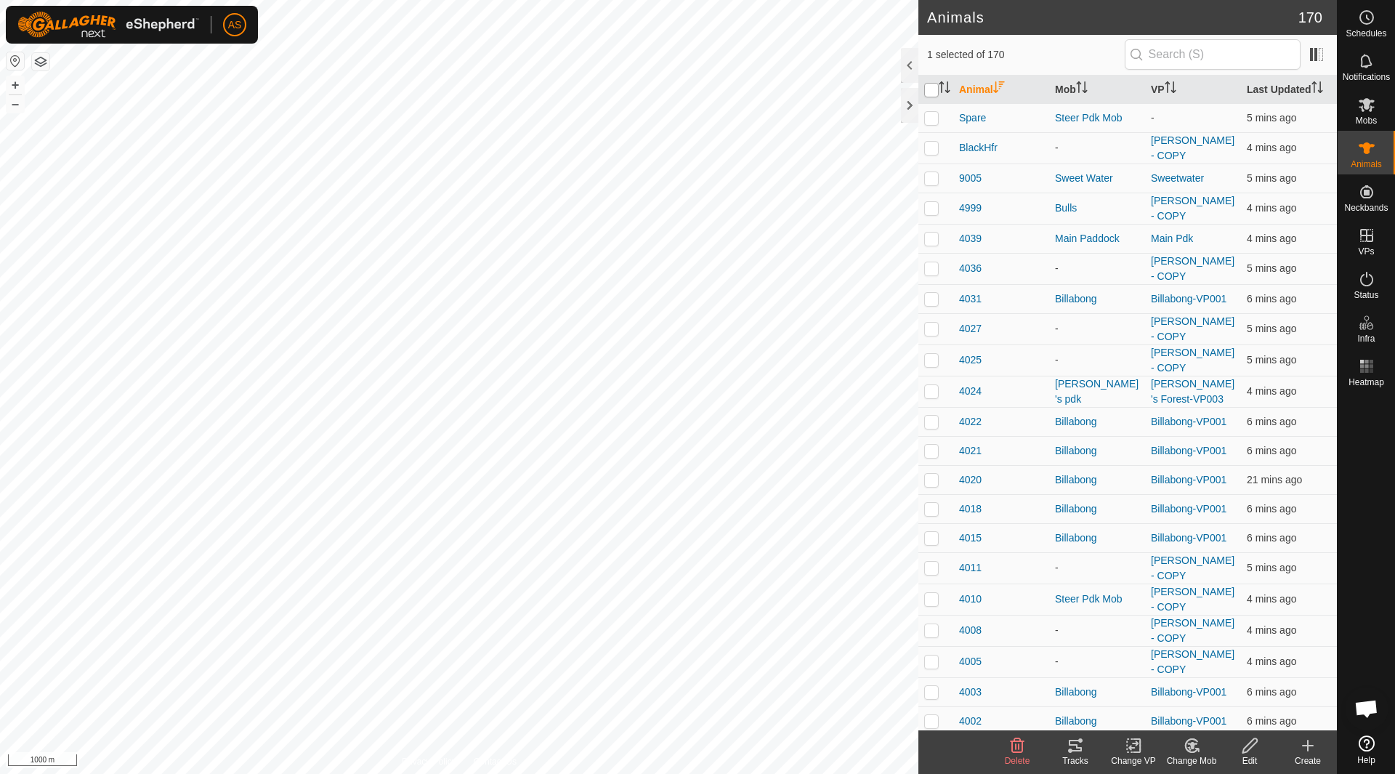
checkbox input "true"
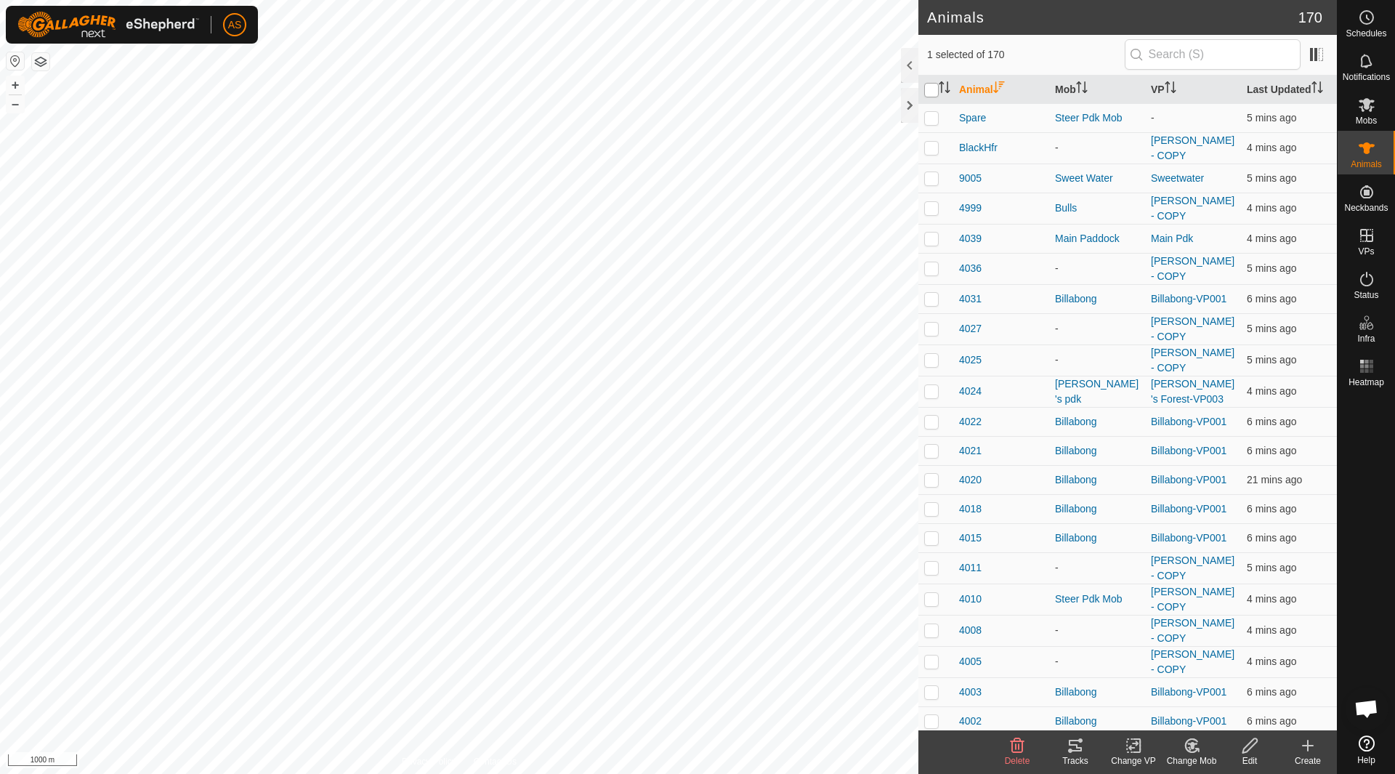
checkbox input "true"
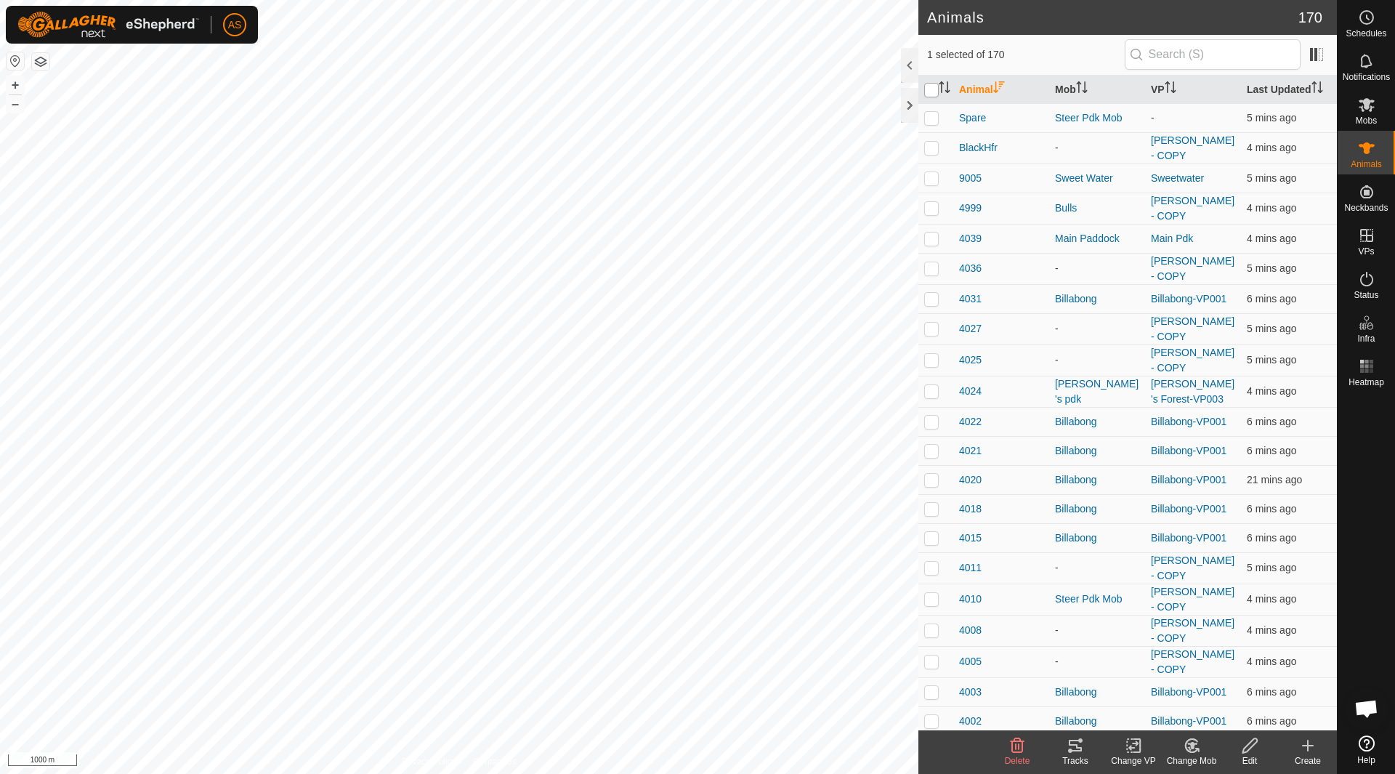
checkbox input "true"
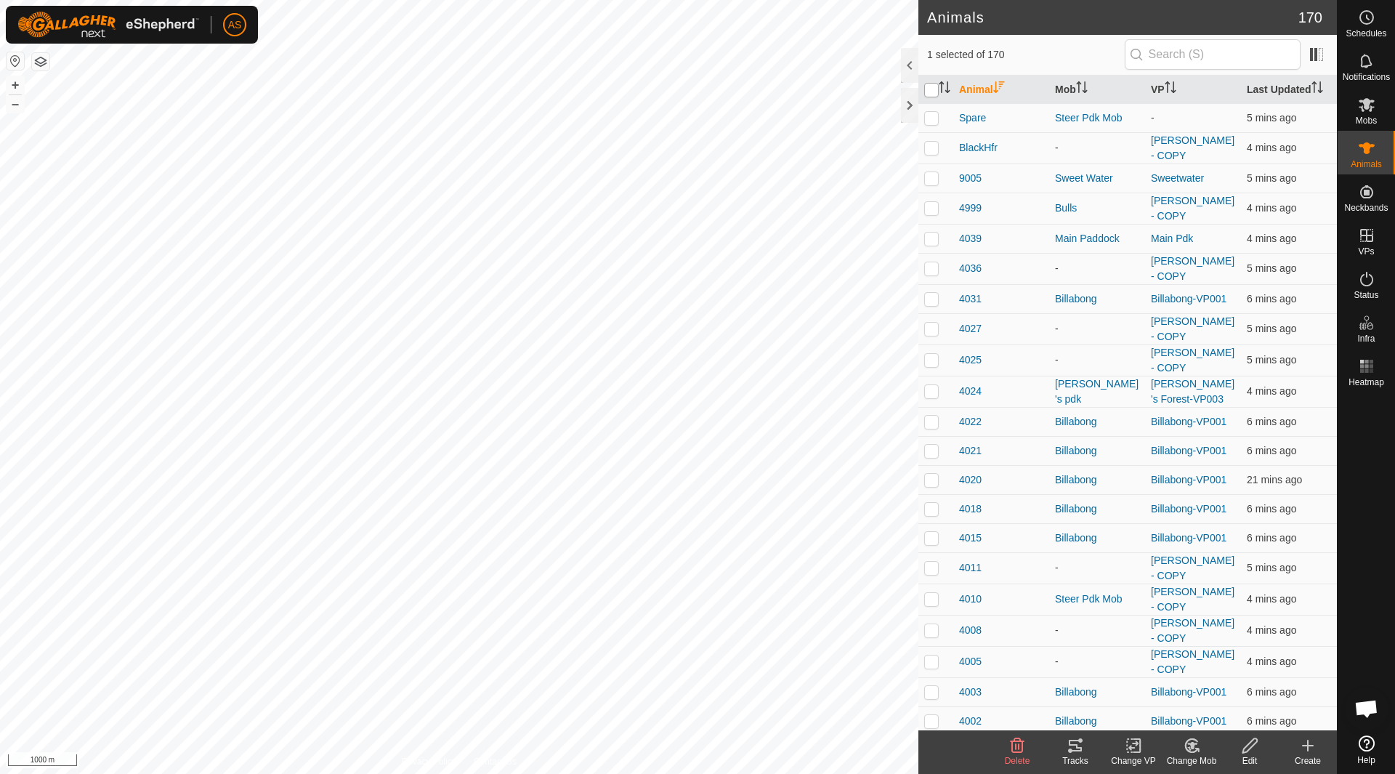
checkbox input "true"
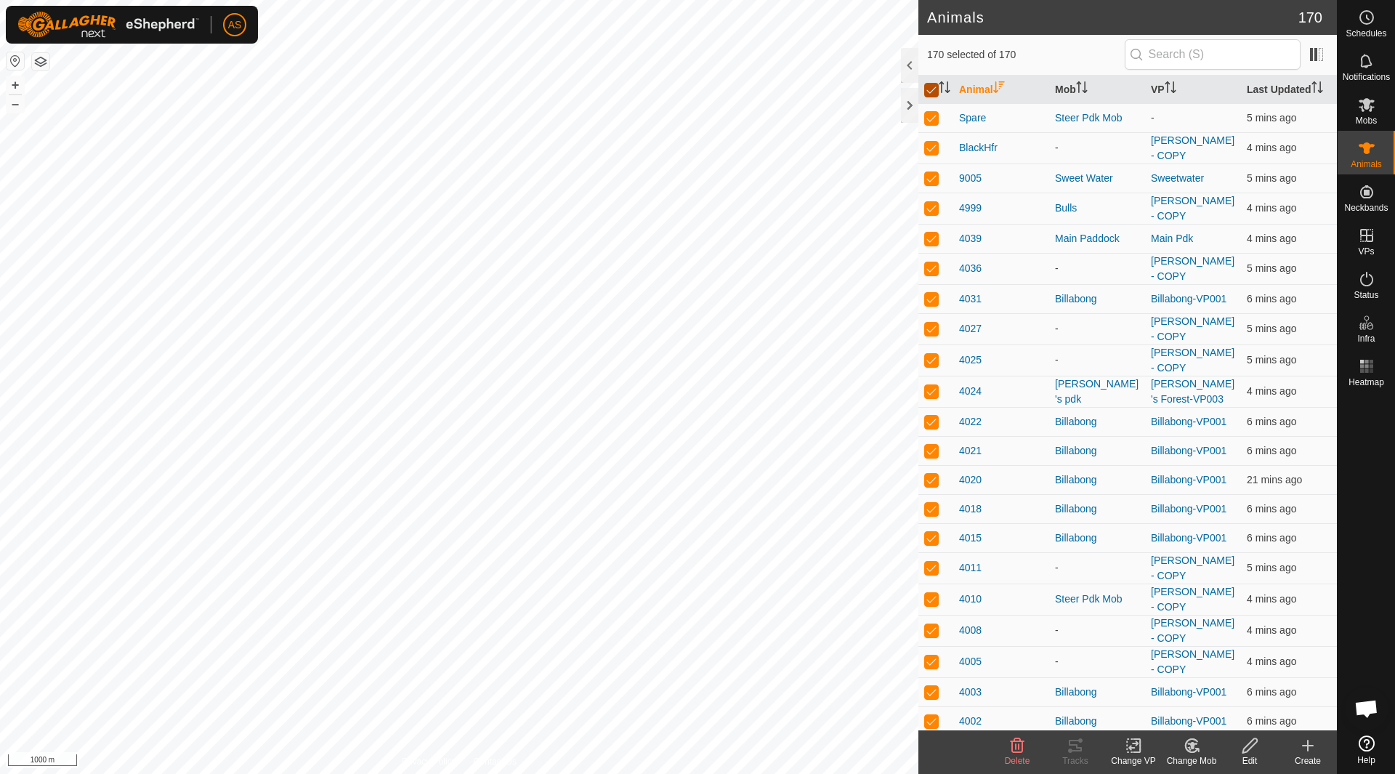
click at [932, 88] on input "checkbox" at bounding box center [931, 90] width 15 height 15
checkbox input "false"
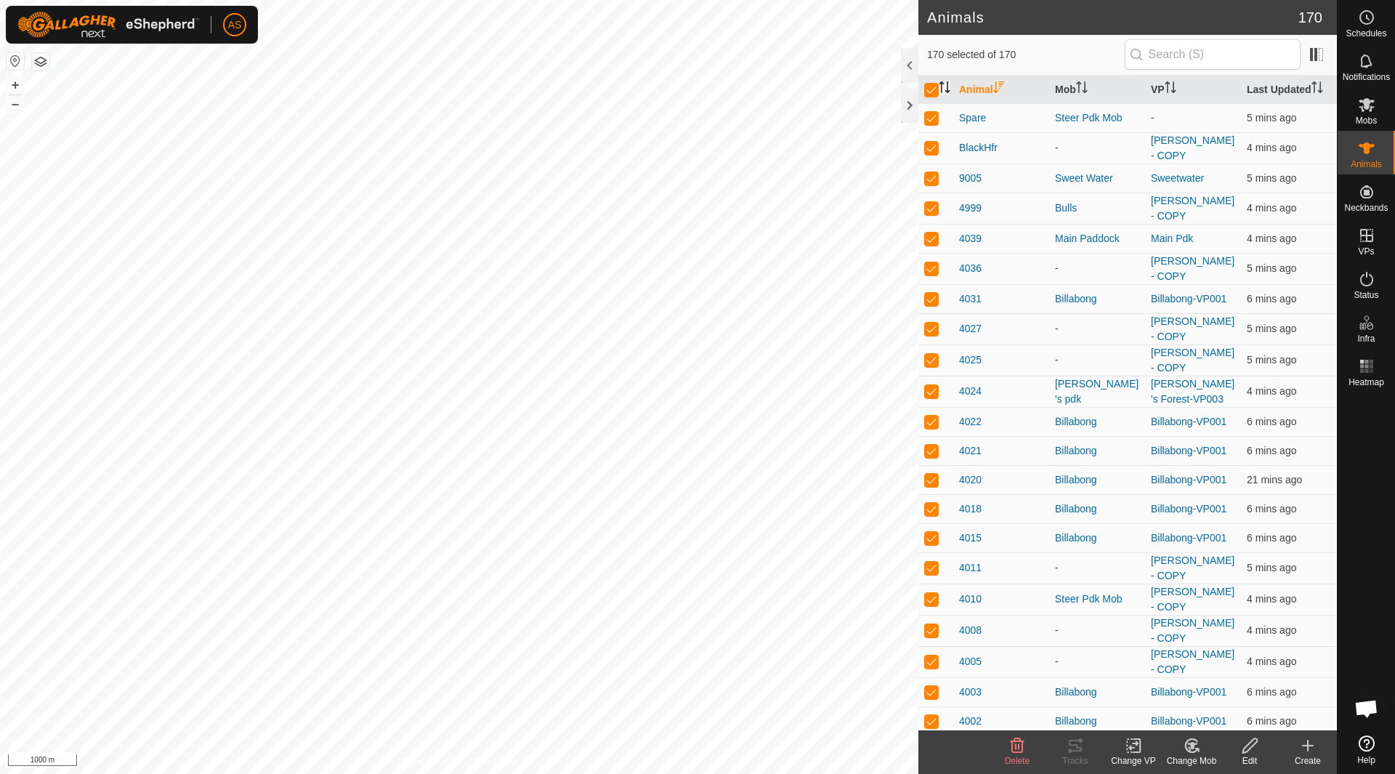
checkbox input "false"
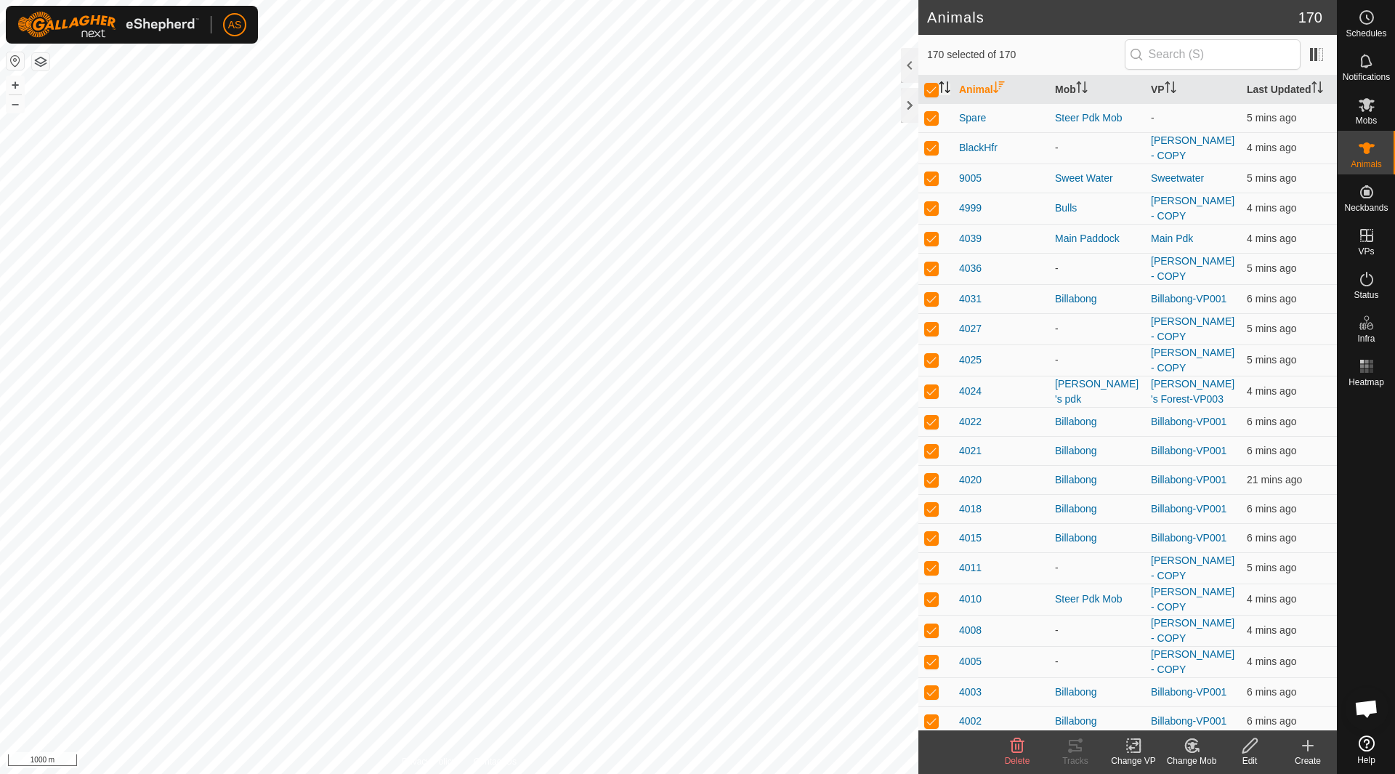
checkbox input "false"
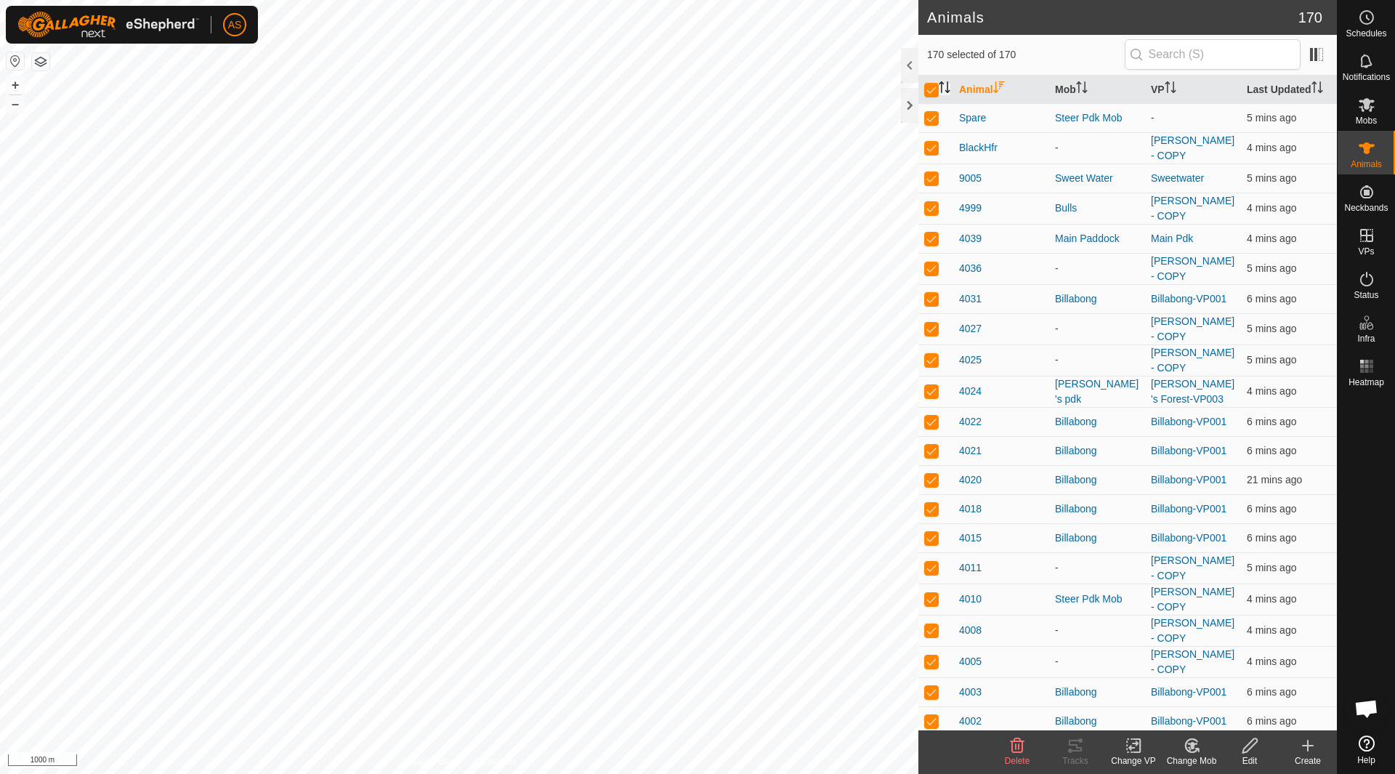
checkbox input "false"
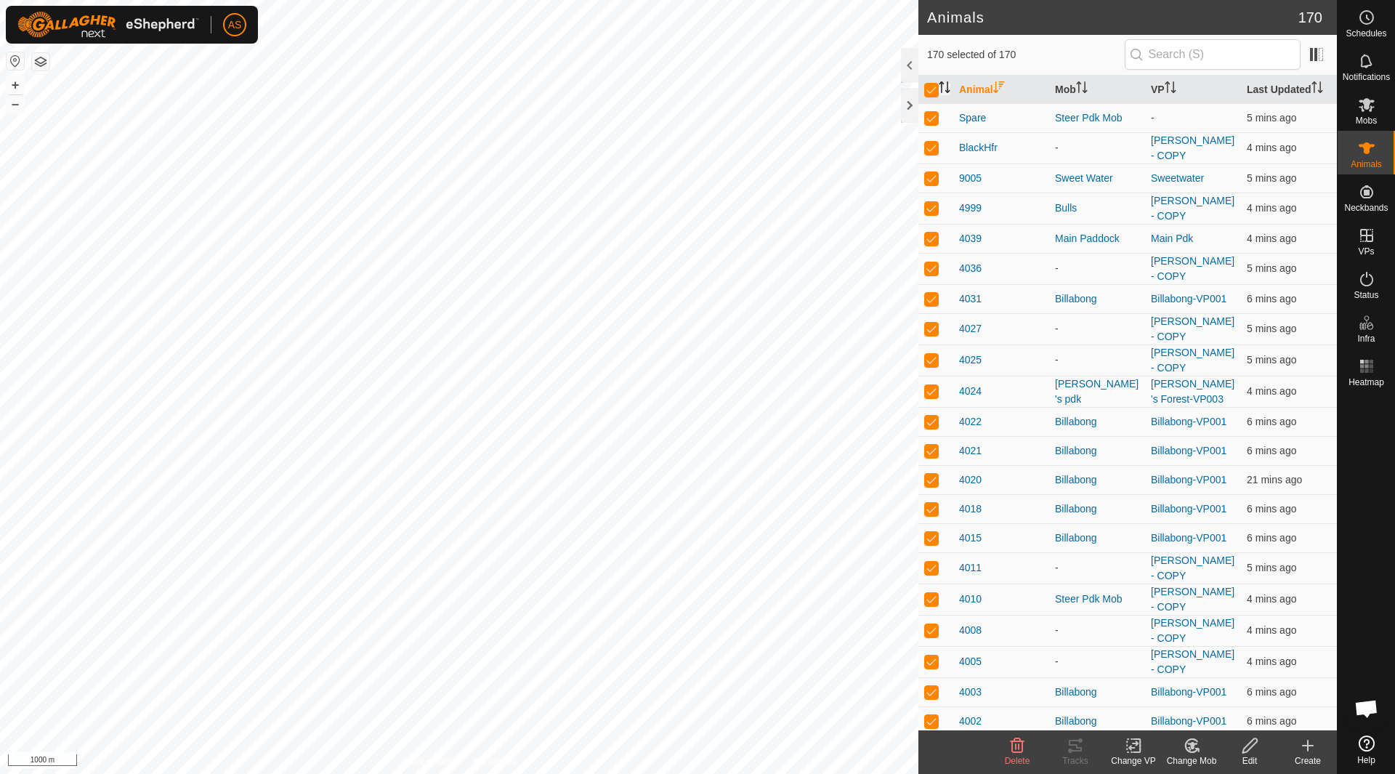
checkbox input "false"
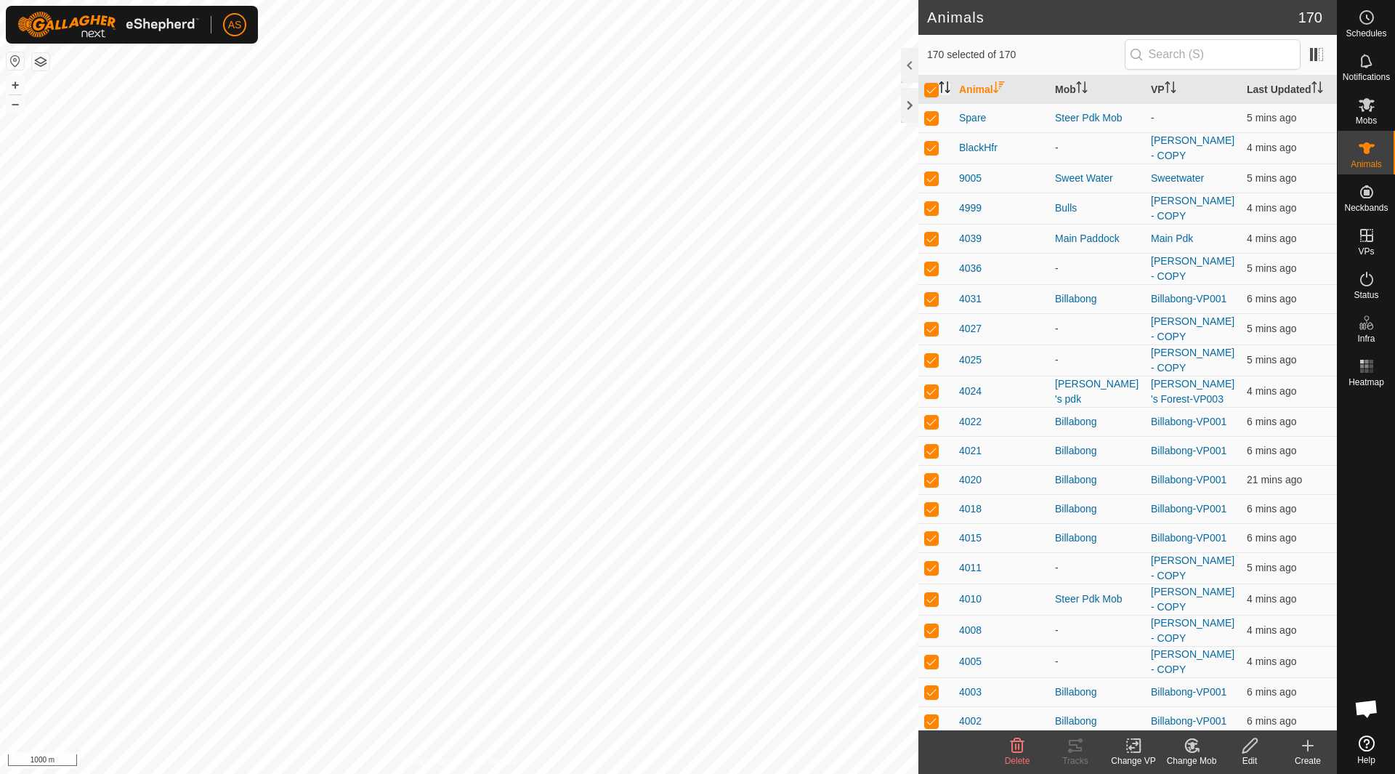
checkbox input "false"
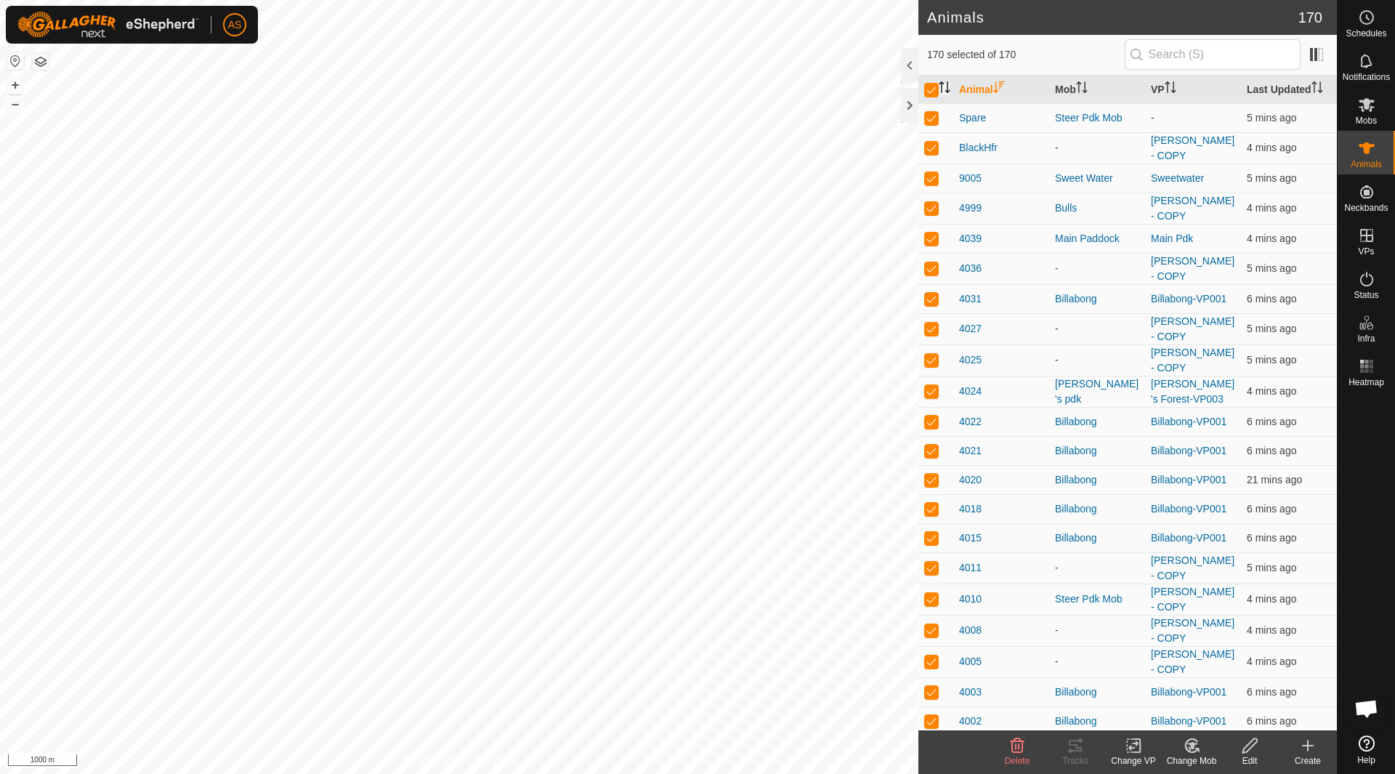
checkbox input "false"
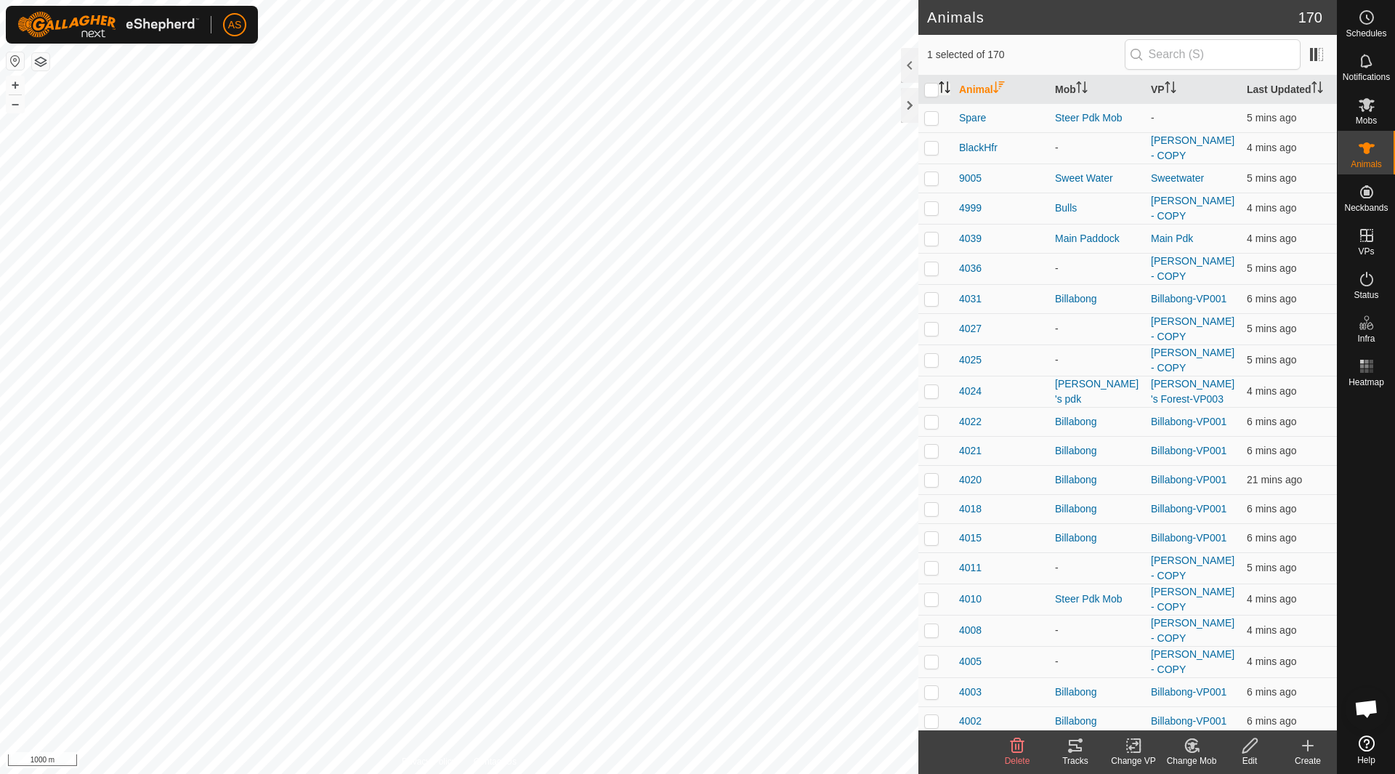
click at [946, 87] on icon "Activate to sort" at bounding box center [944, 87] width 12 height 12
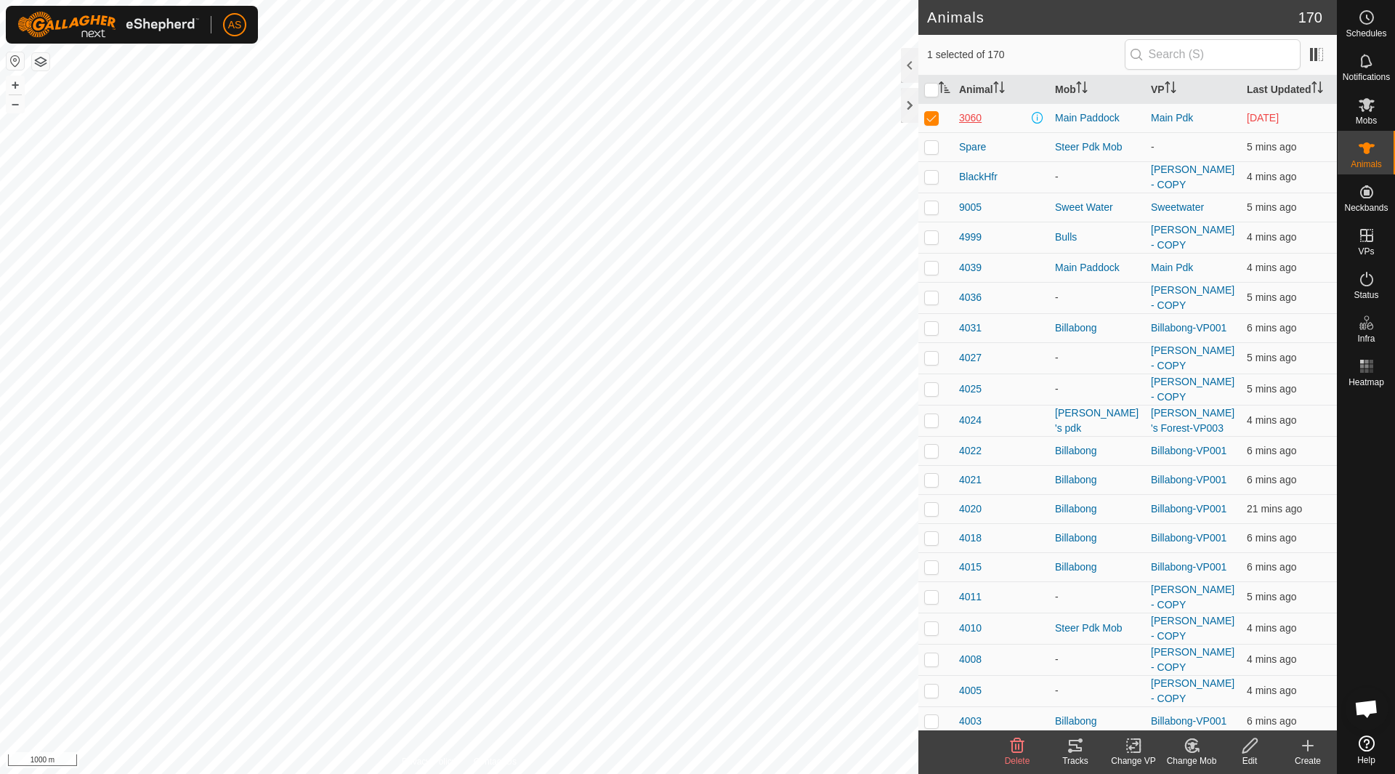
click at [965, 116] on span "3060" at bounding box center [970, 117] width 23 height 15
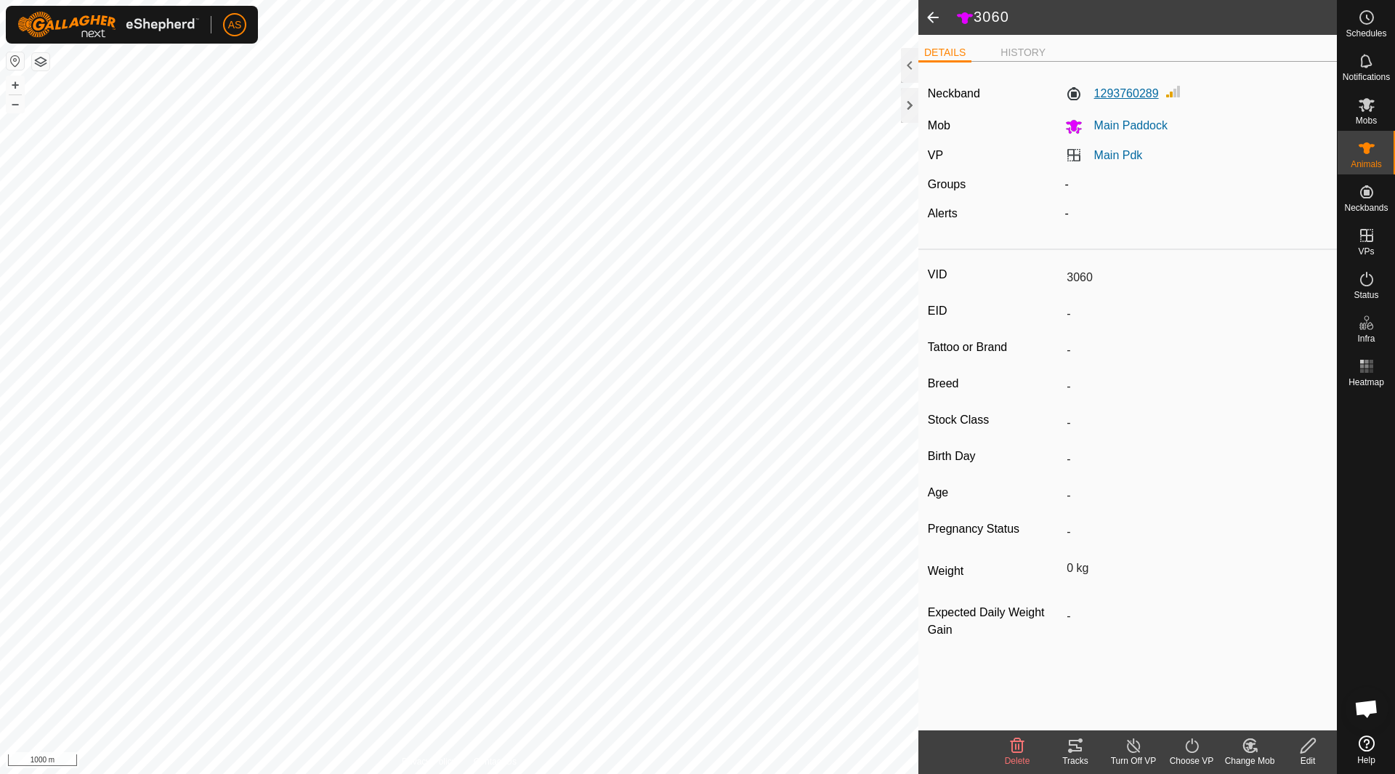
click at [1104, 92] on label "1293760289" at bounding box center [1112, 93] width 94 height 17
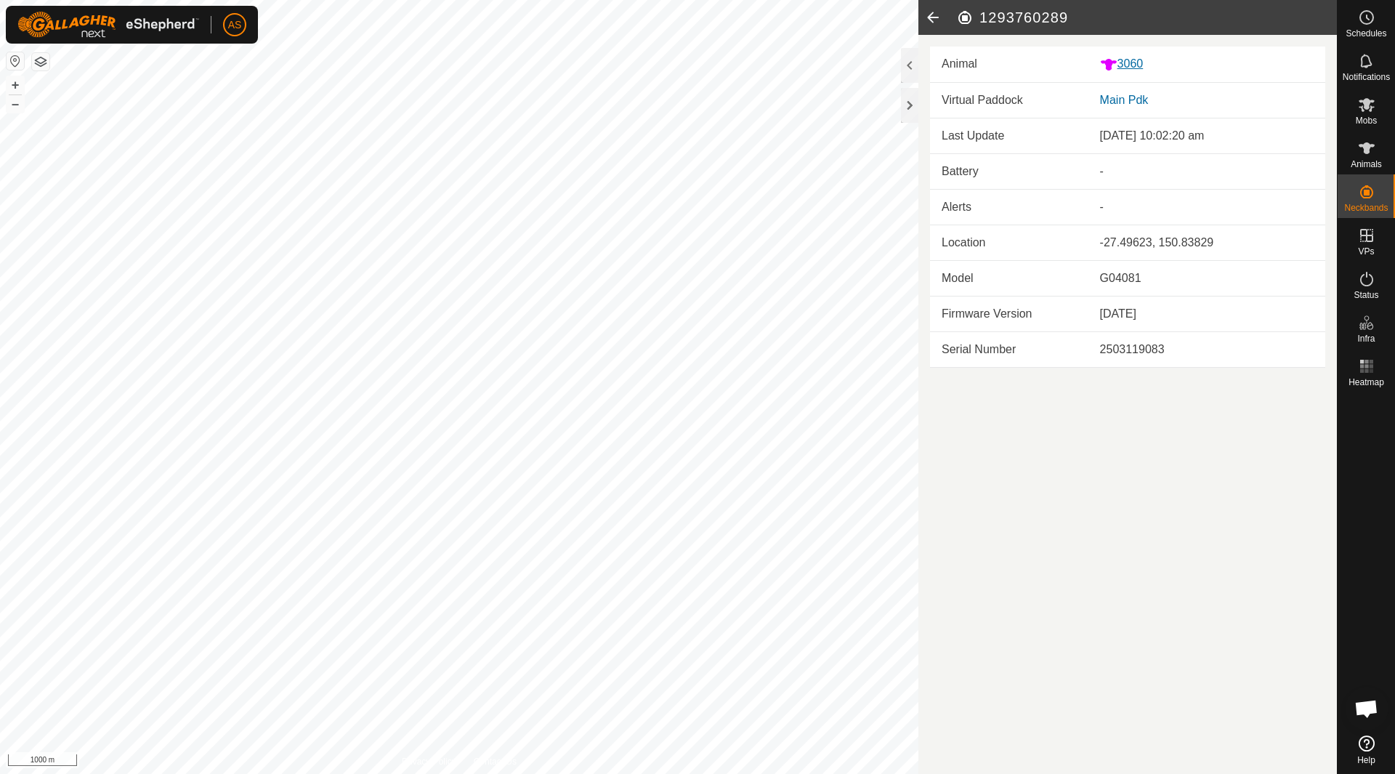
click at [1115, 59] on div "3060" at bounding box center [1207, 64] width 214 height 18
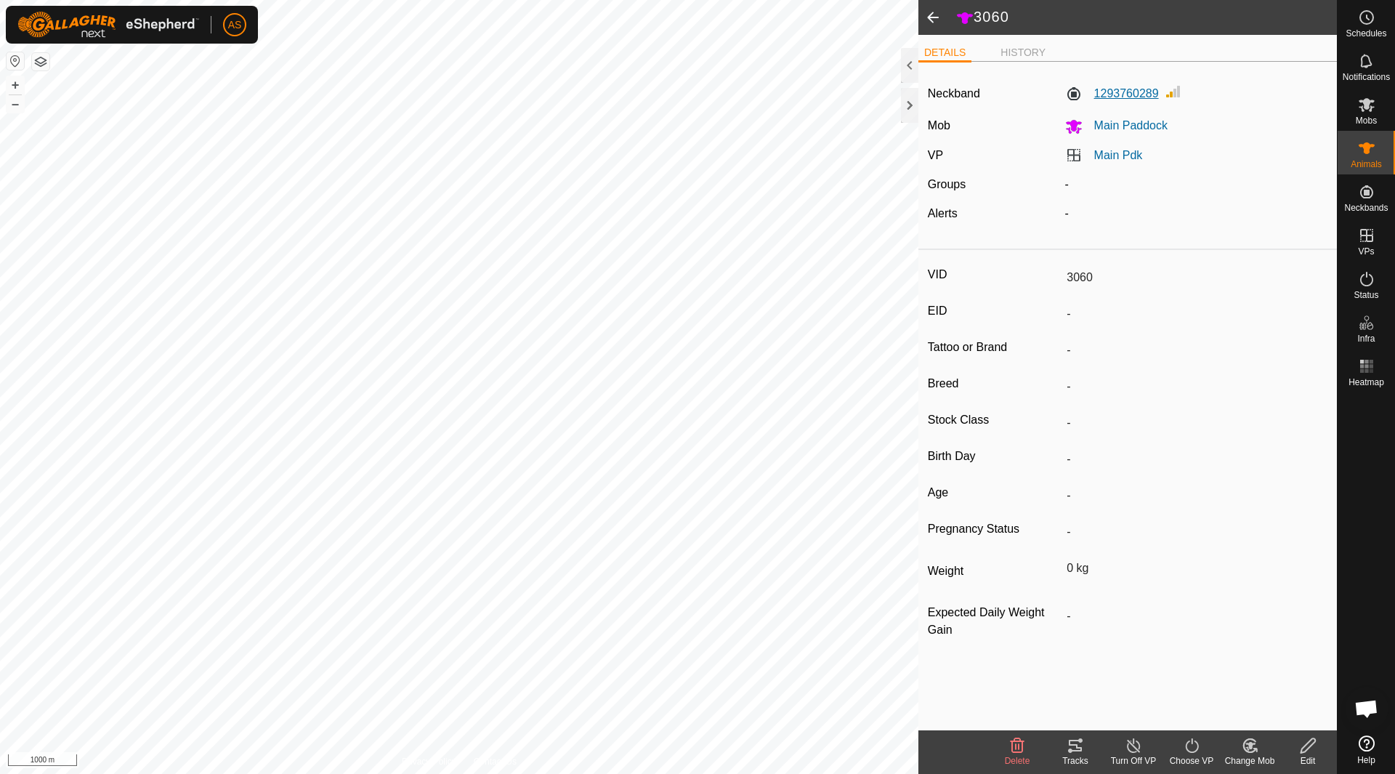
click at [1114, 90] on label "1293760289" at bounding box center [1112, 93] width 94 height 17
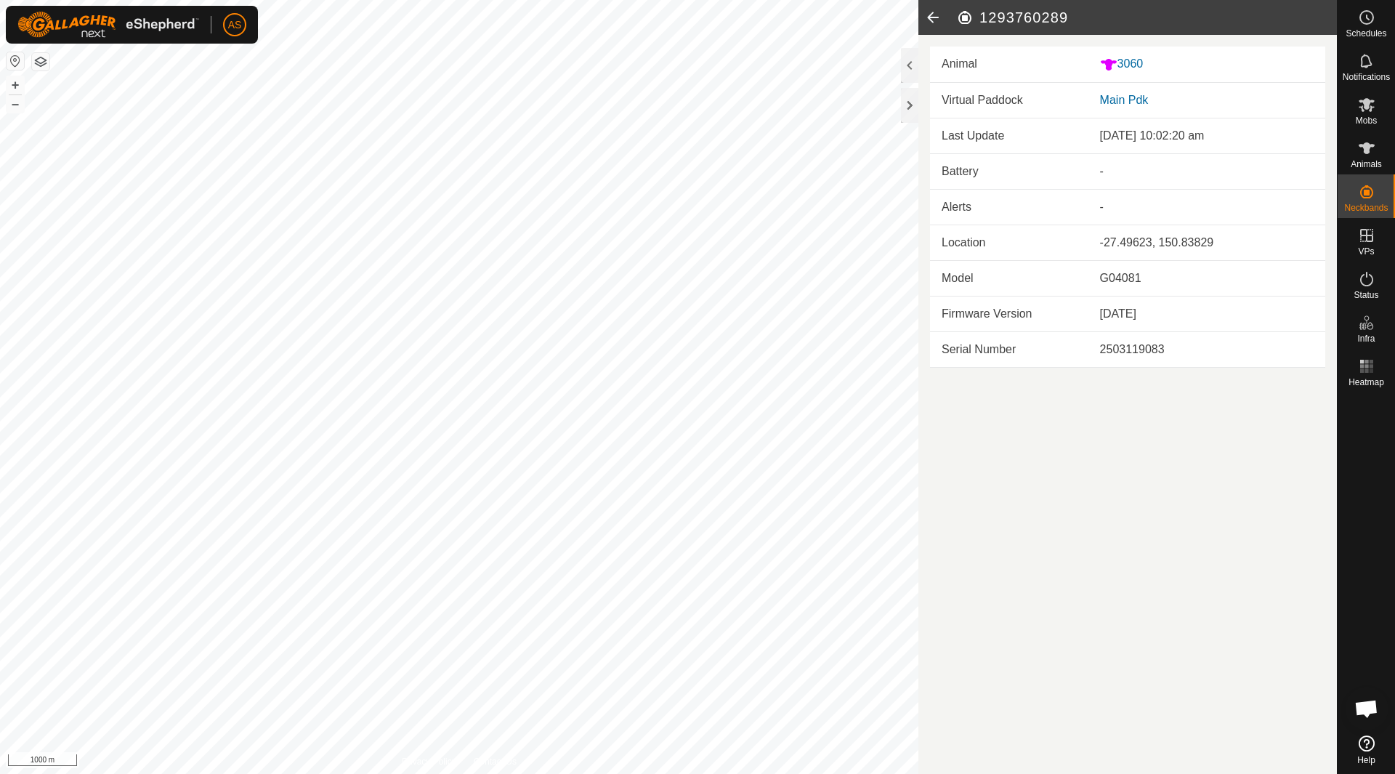
click at [933, 19] on icon at bounding box center [932, 17] width 29 height 35
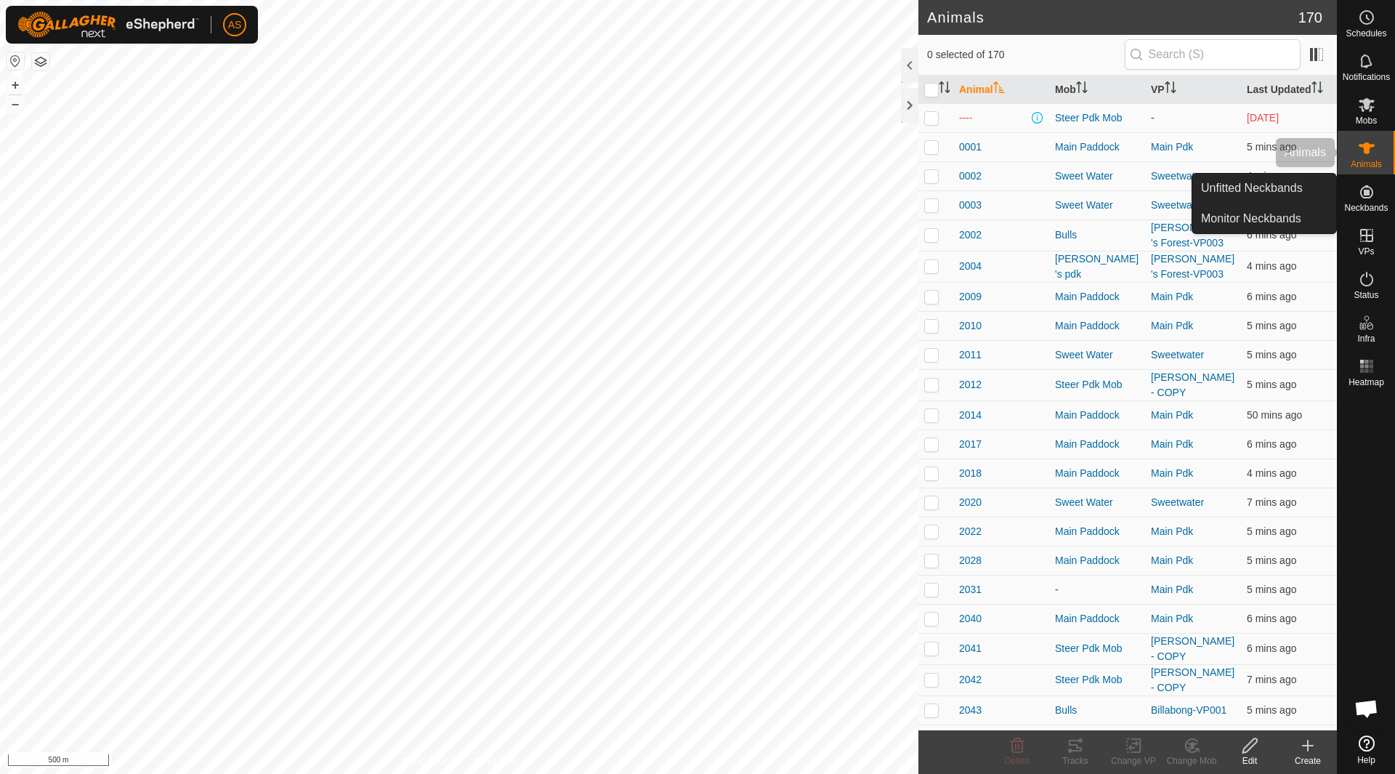
click at [1115, 161] on span "Animals" at bounding box center [1365, 164] width 31 height 9
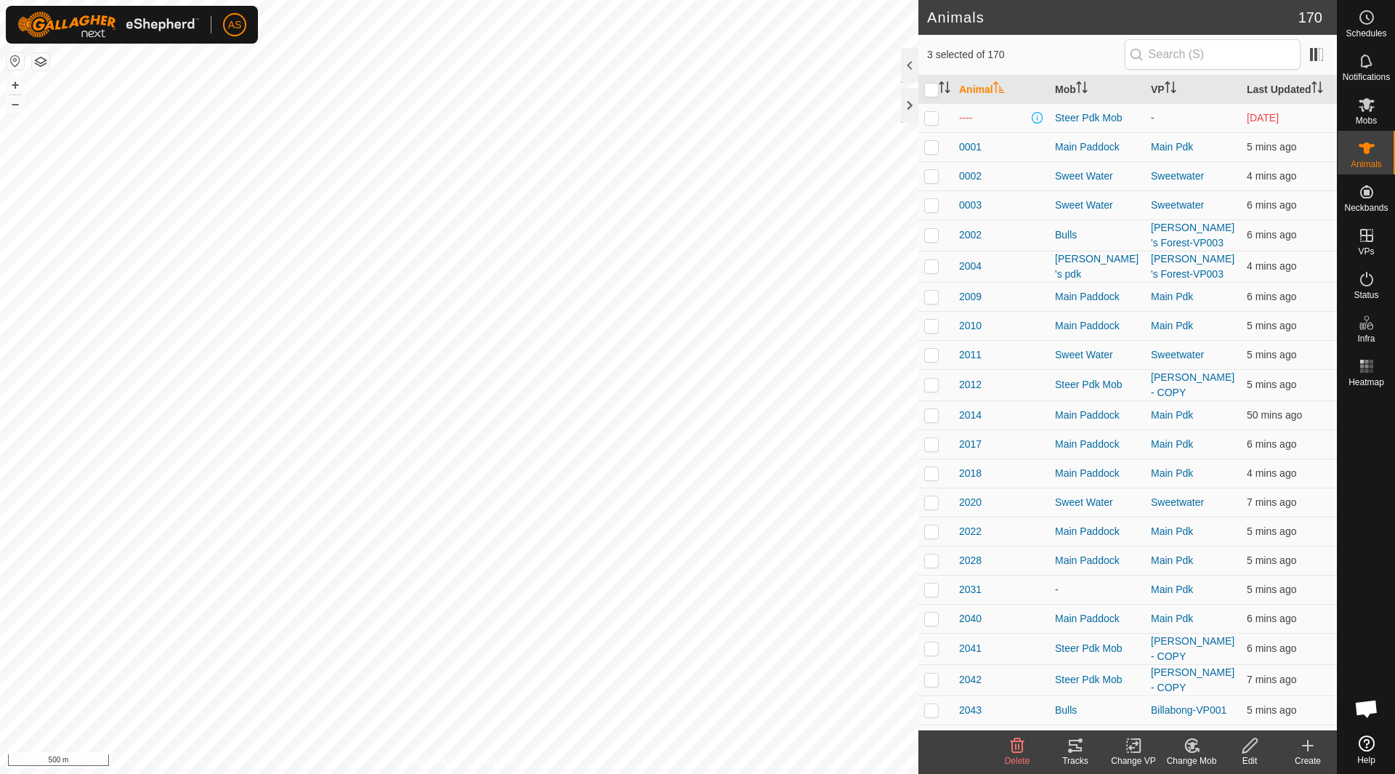
click at [1068, 529] on icon at bounding box center [1074, 744] width 17 height 17
click at [1071, 529] on icon at bounding box center [1074, 744] width 17 height 17
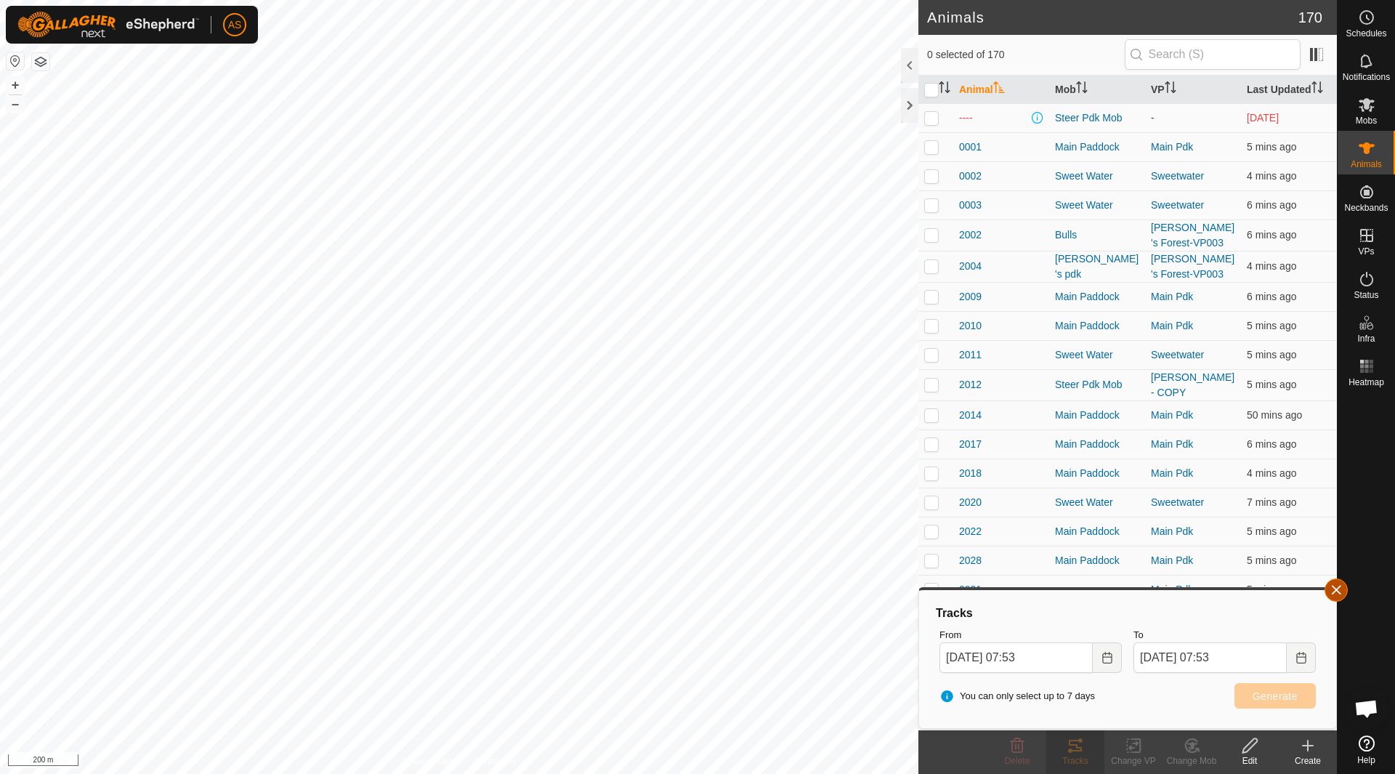
click at [1115, 529] on button "button" at bounding box center [1335, 589] width 23 height 23
